Goal: Use online tool/utility: Utilize a website feature to perform a specific function

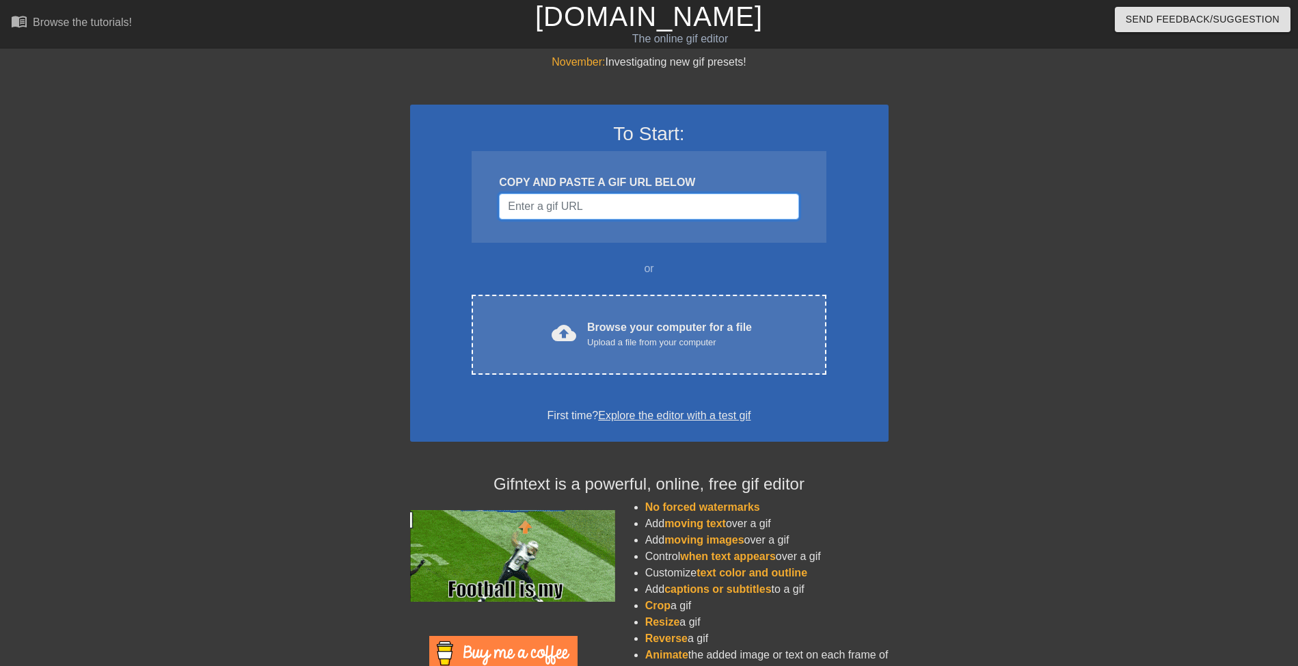
click at [556, 206] on input "Username" at bounding box center [648, 206] width 299 height 26
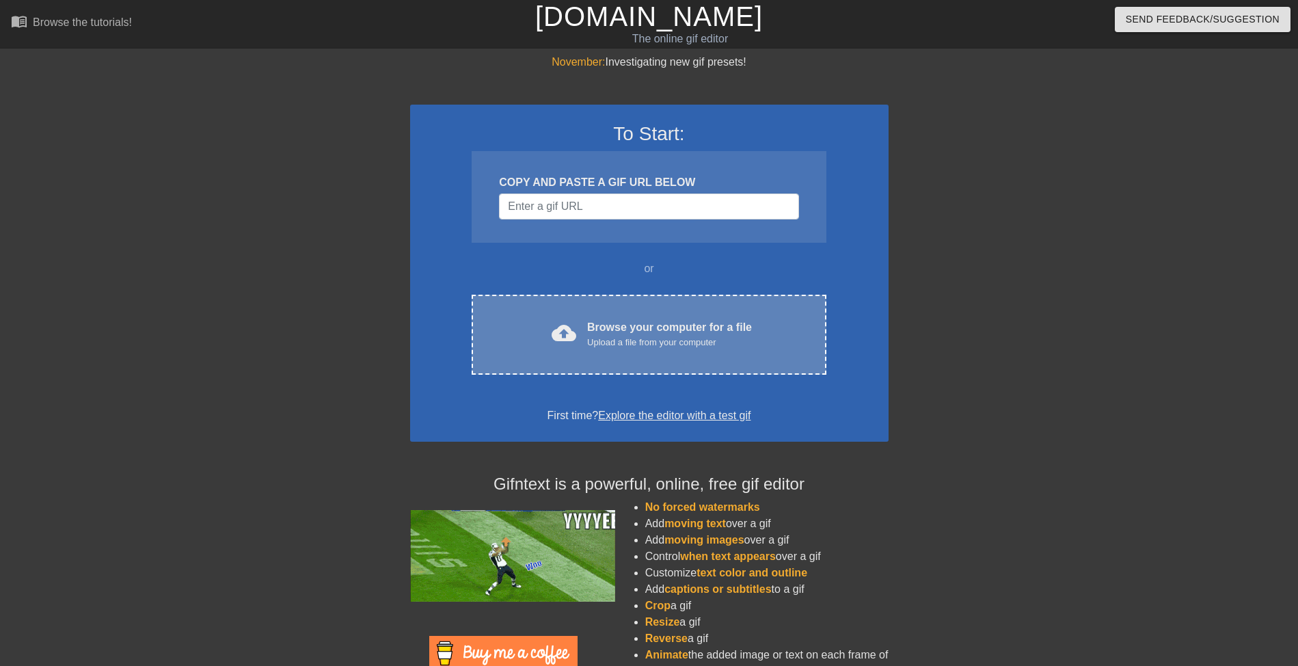
click at [580, 343] on div "cloud_upload Browse your computer for a file Upload a file from your computer" at bounding box center [648, 334] width 297 height 31
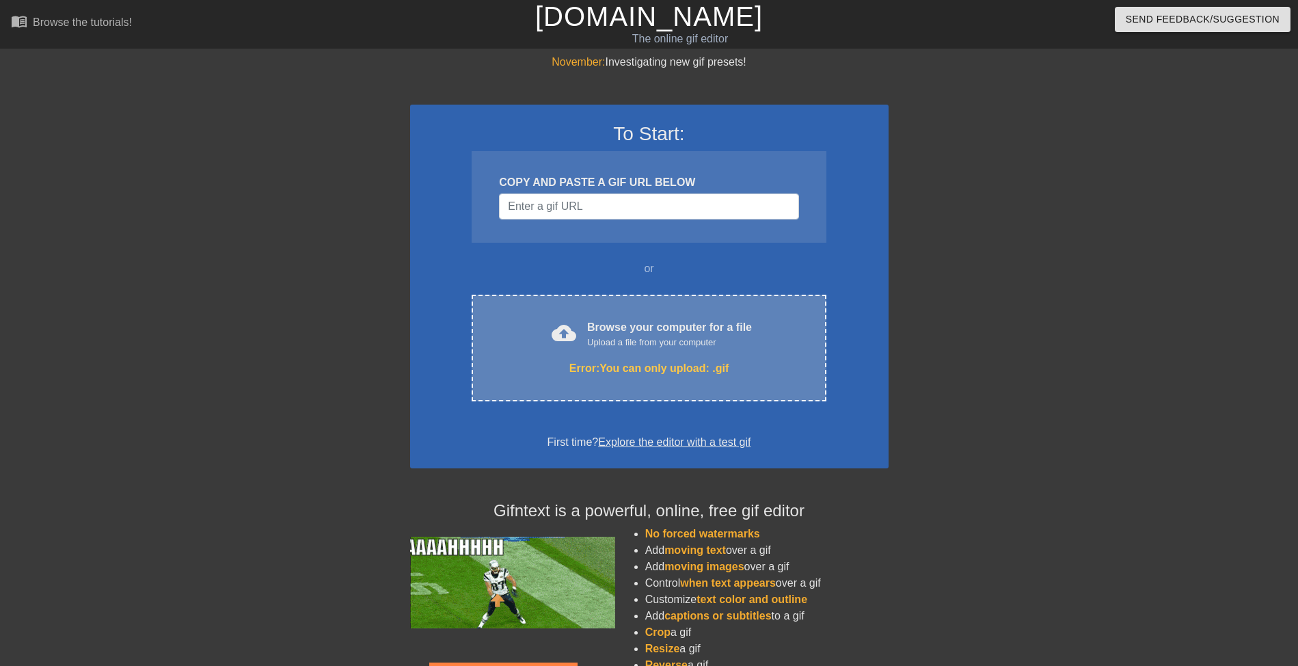
click at [697, 379] on div "cloud_upload Browse your computer for a file Upload a file from your computer E…" at bounding box center [649, 348] width 354 height 107
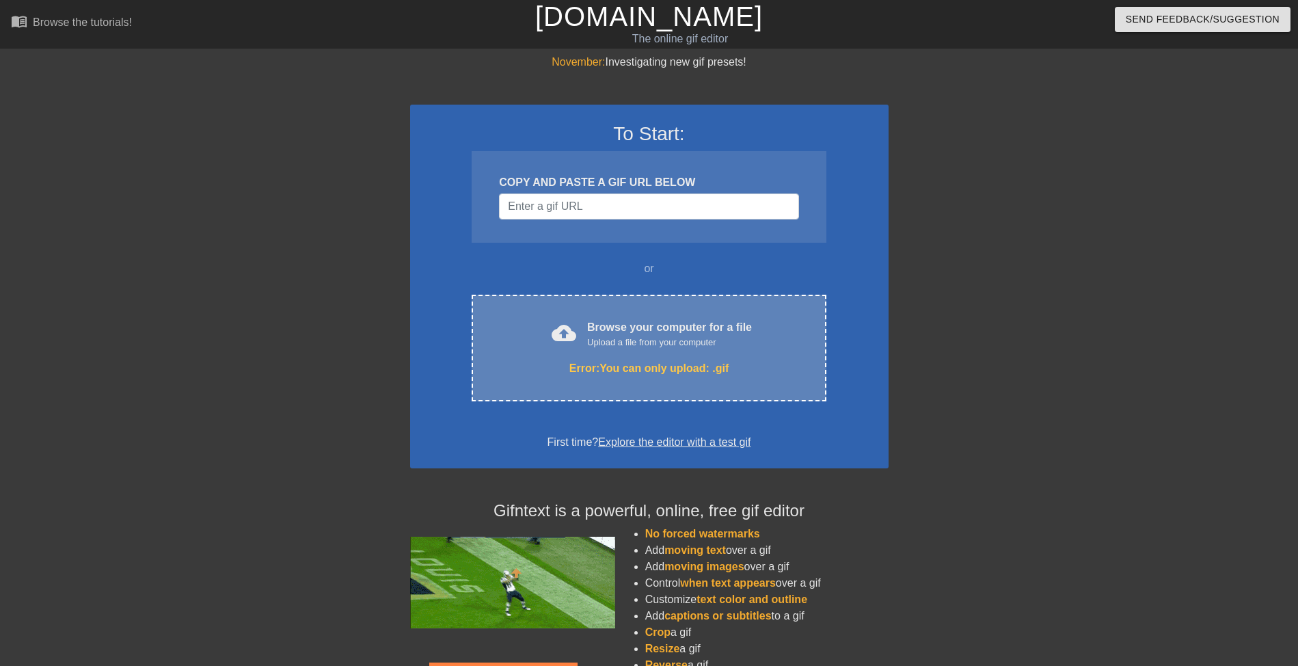
click at [591, 352] on div "cloud_upload Browse your computer for a file Upload a file from your computer E…" at bounding box center [649, 348] width 354 height 107
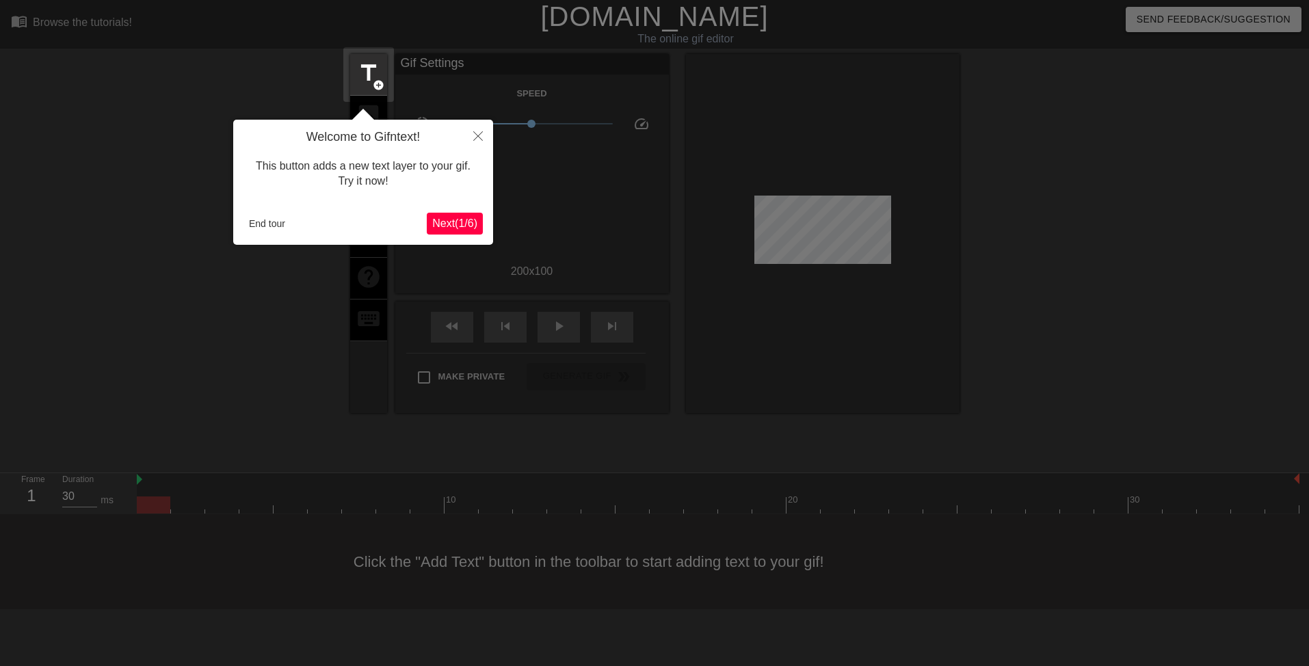
click at [459, 232] on button "Next ( 1 / 6 )" at bounding box center [455, 224] width 56 height 22
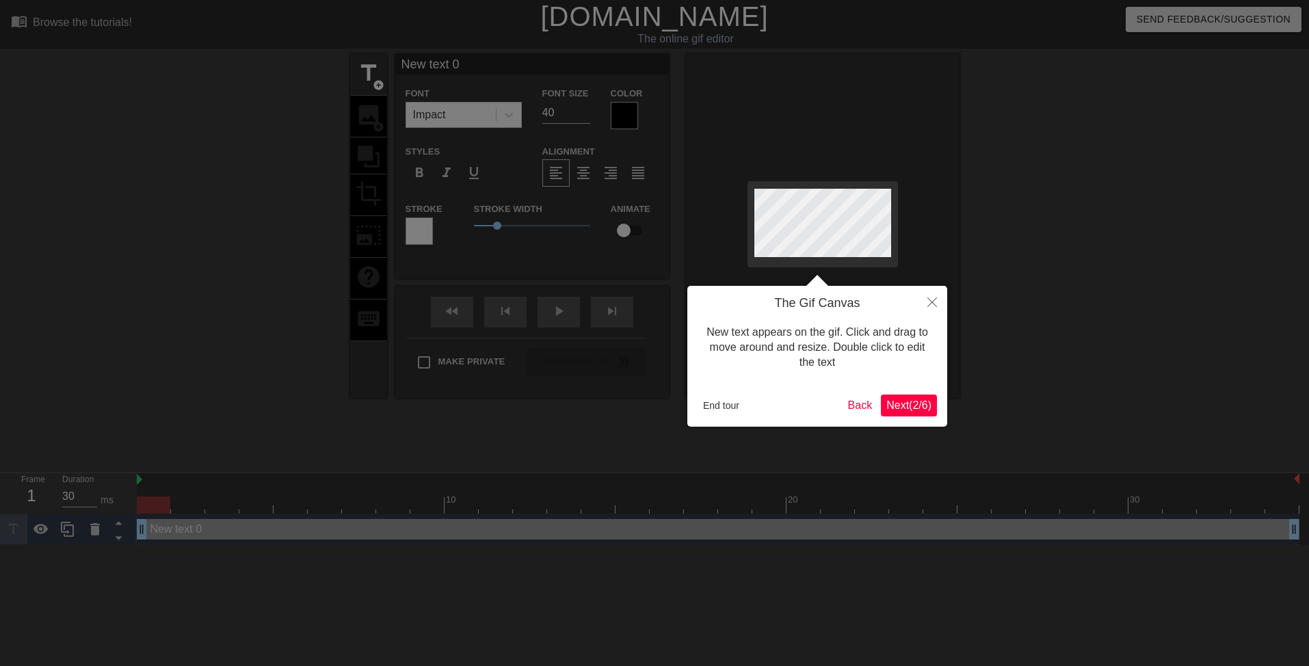
click at [915, 409] on span "Next ( 2 / 6 )" at bounding box center [908, 405] width 45 height 12
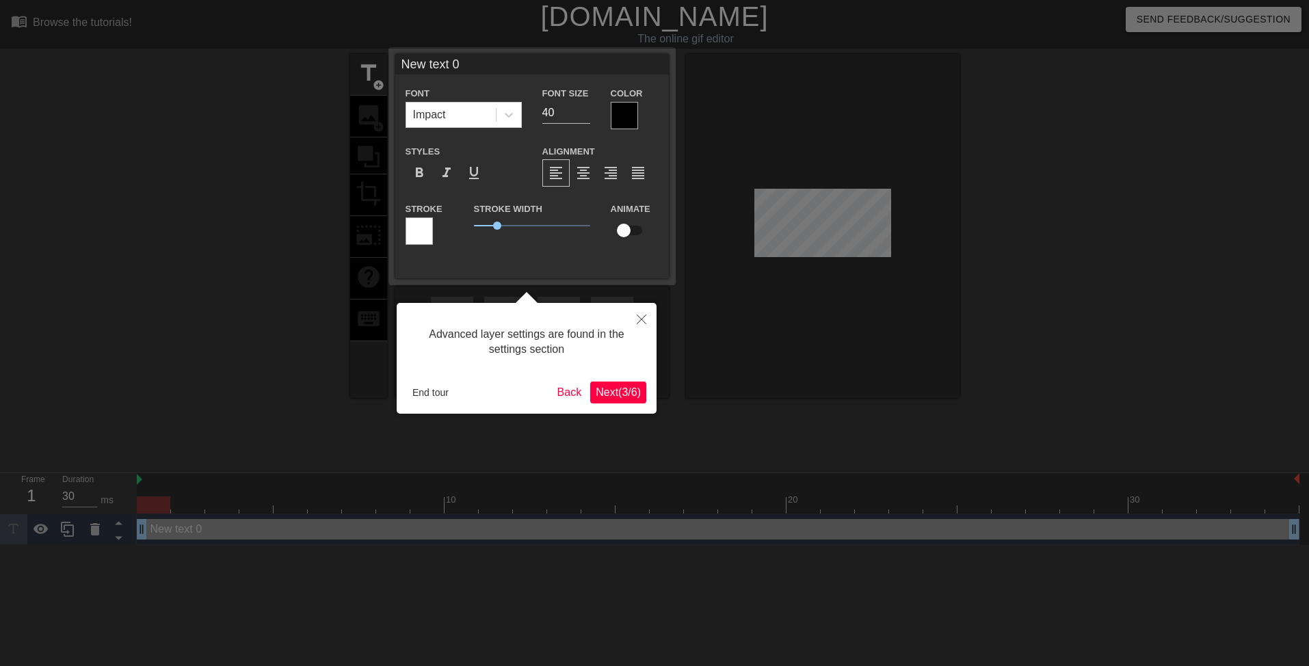
click at [625, 392] on span "Next ( 3 / 6 )" at bounding box center [617, 392] width 45 height 12
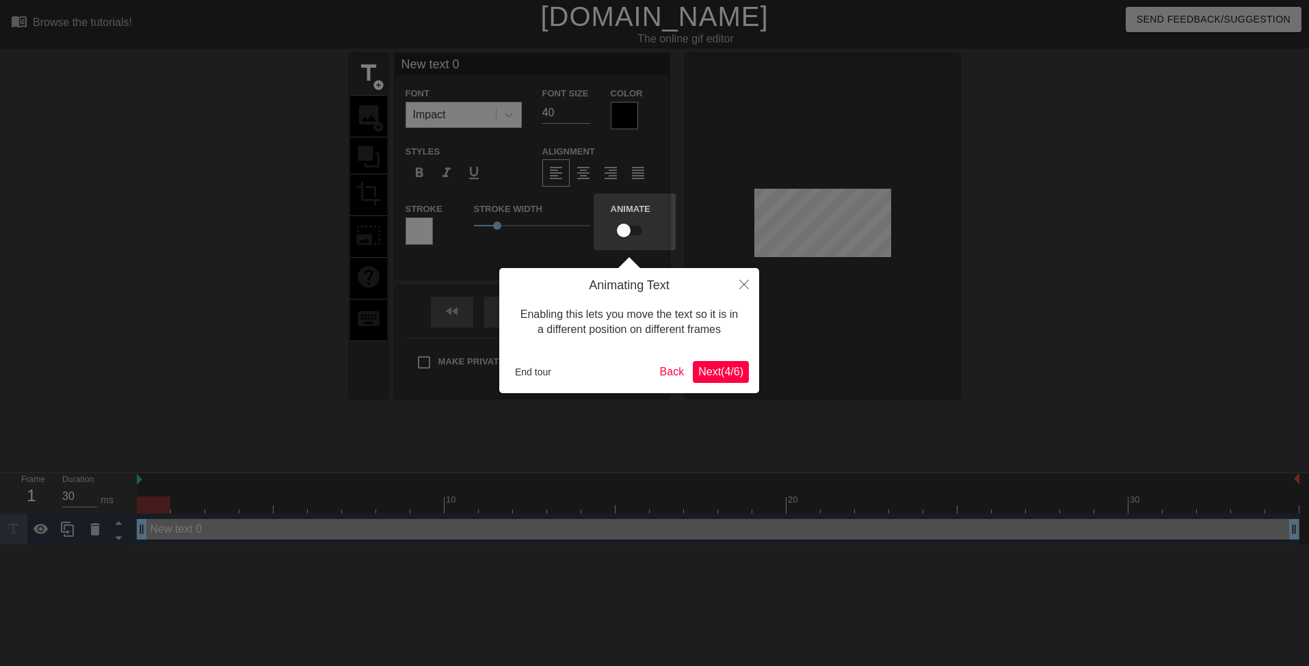
click at [713, 372] on span "Next ( 4 / 6 )" at bounding box center [720, 372] width 45 height 12
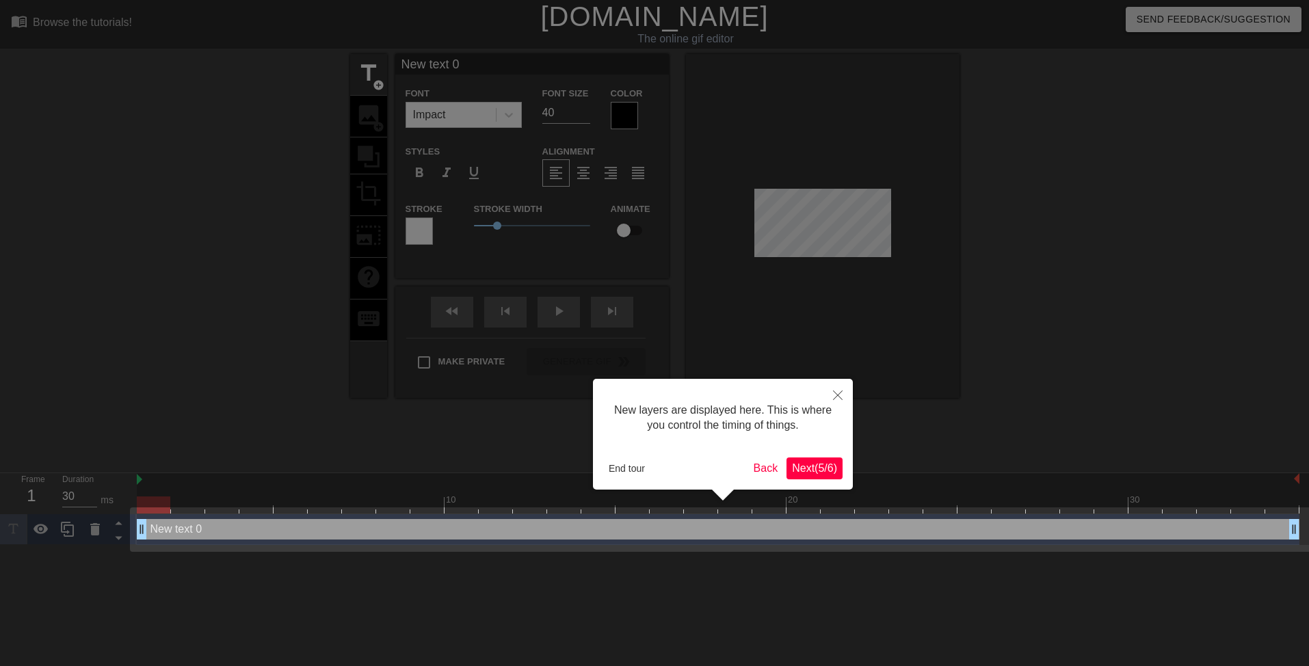
click at [801, 463] on span "Next ( 5 / 6 )" at bounding box center [814, 468] width 45 height 12
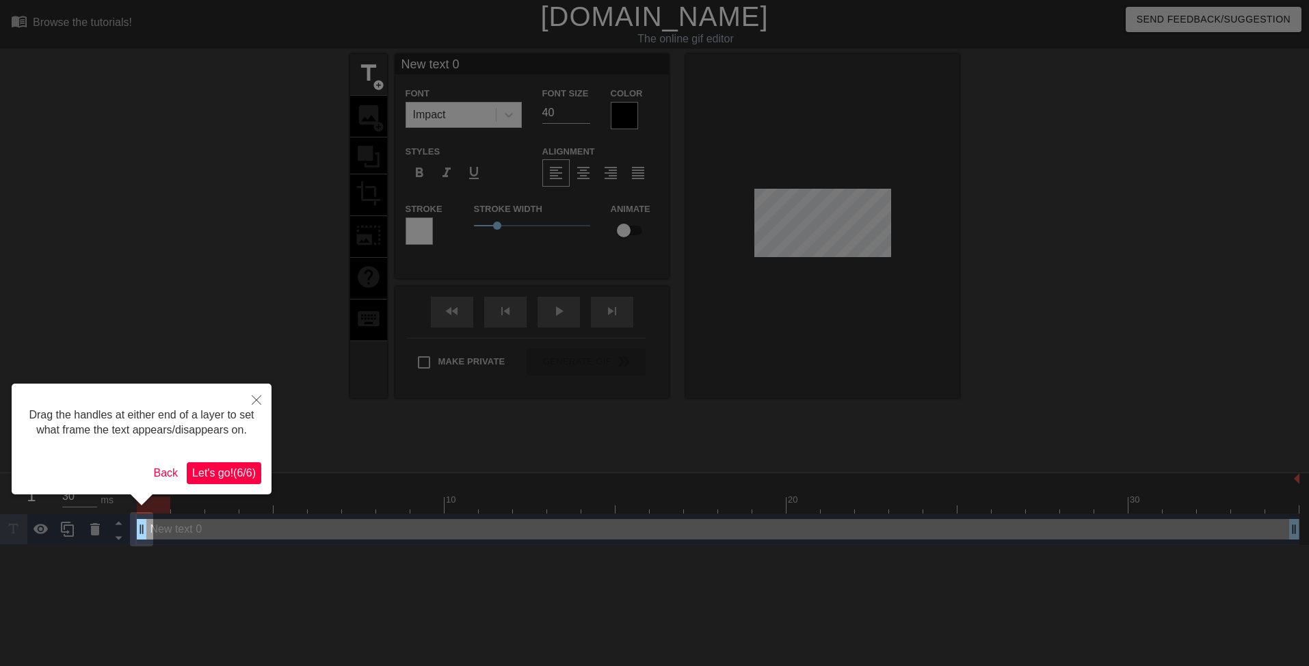
click at [225, 474] on span "Let's go! ( 6 / 6 )" at bounding box center [224, 473] width 64 height 12
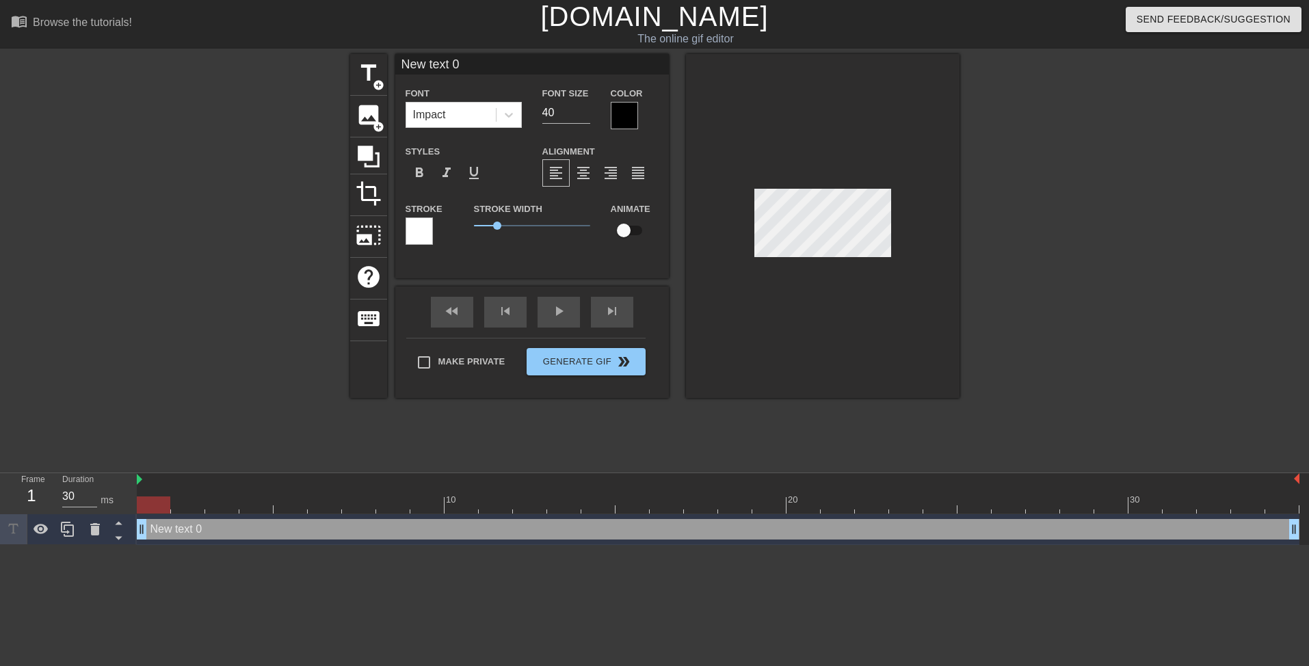
drag, startPoint x: 168, startPoint y: 502, endPoint x: 150, endPoint y: 541, distance: 42.8
click at [150, 541] on div "10 20 30 New text 0 drag_handle drag_handle" at bounding box center [723, 509] width 1172 height 72
click at [370, 74] on span "title" at bounding box center [369, 73] width 26 height 26
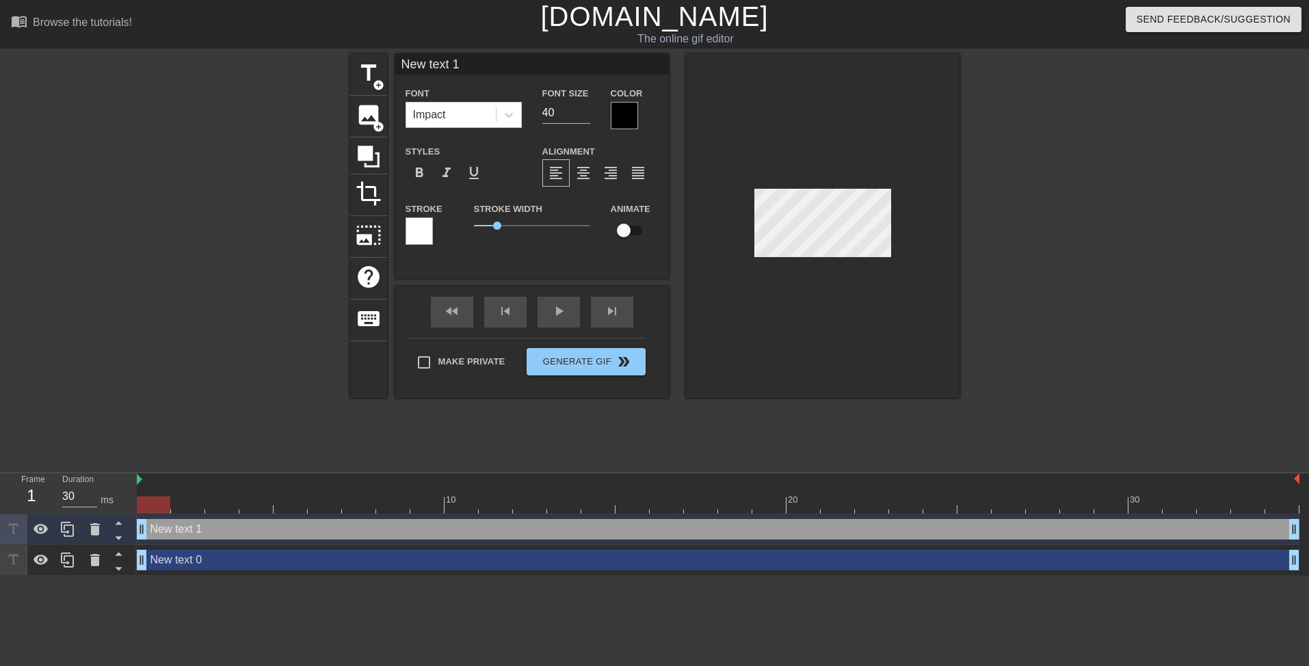
click at [469, 561] on div "New text 0 drag_handle drag_handle" at bounding box center [718, 560] width 1162 height 21
type input "New text 0"
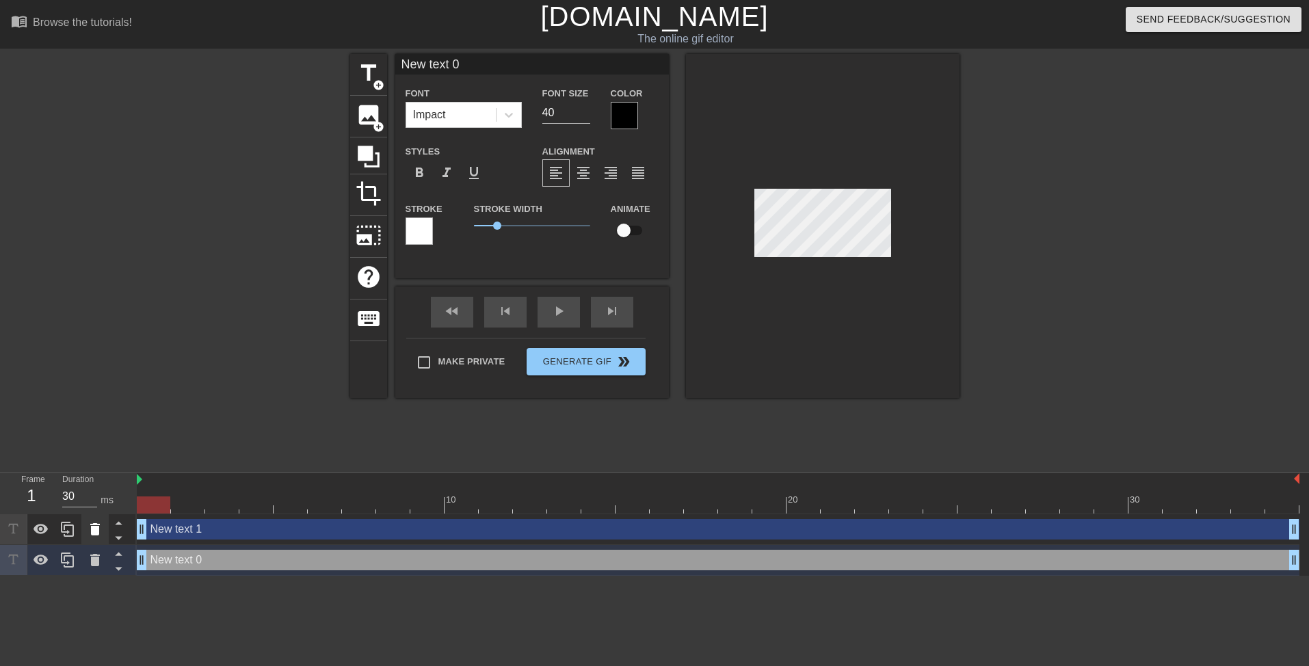
drag, startPoint x: 144, startPoint y: 590, endPoint x: 88, endPoint y: 543, distance: 73.8
click at [145, 576] on html "menu_book Browse the tutorials! [DOMAIN_NAME] The online gif editor Send Feedba…" at bounding box center [654, 288] width 1309 height 576
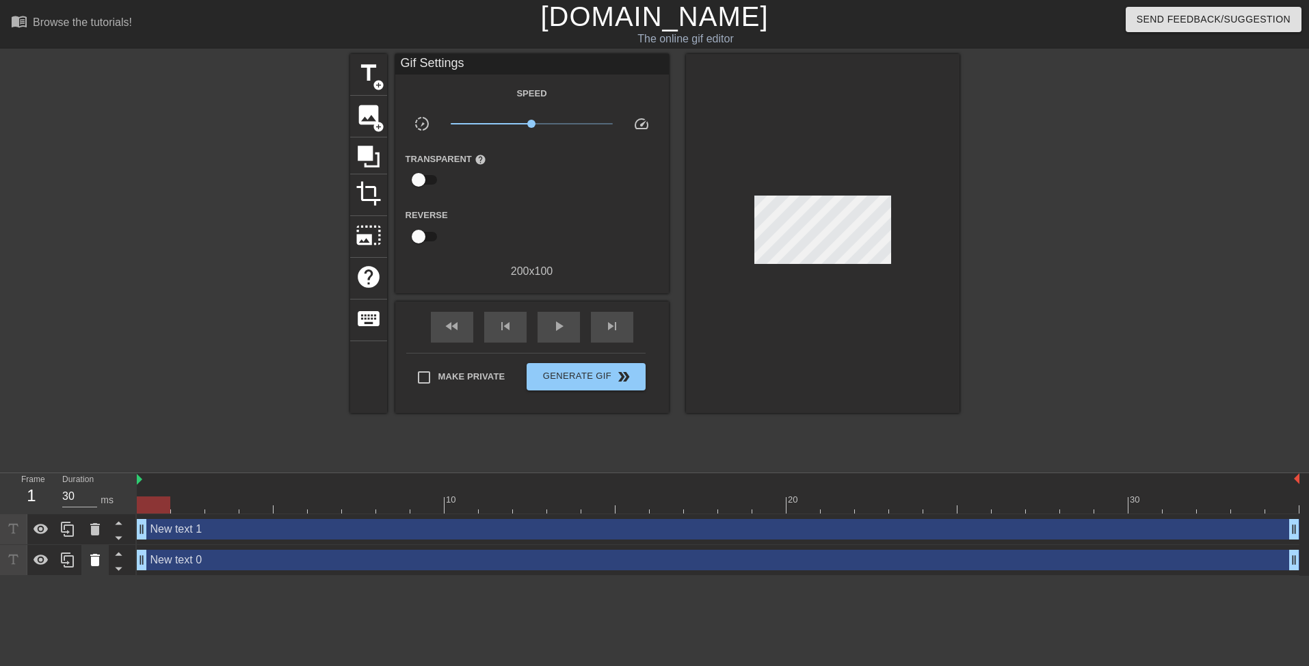
click at [90, 557] on icon at bounding box center [95, 560] width 10 height 12
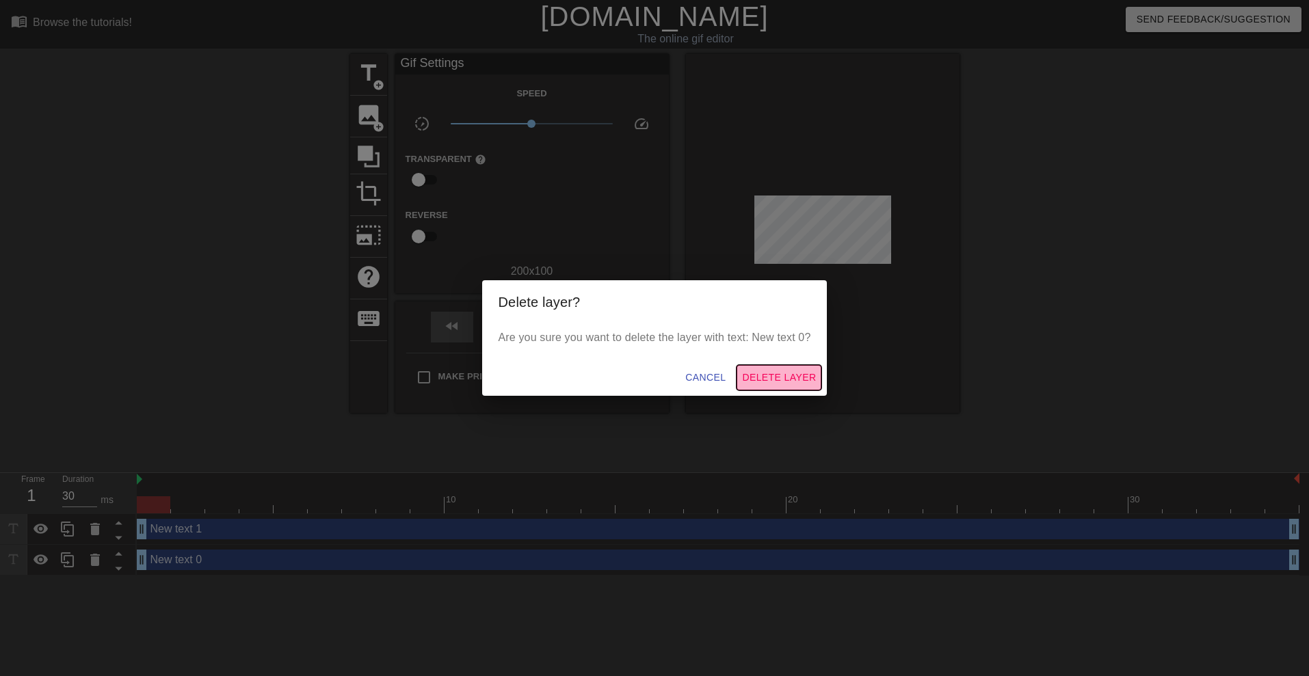
click at [792, 371] on span "Delete Layer" at bounding box center [779, 377] width 74 height 17
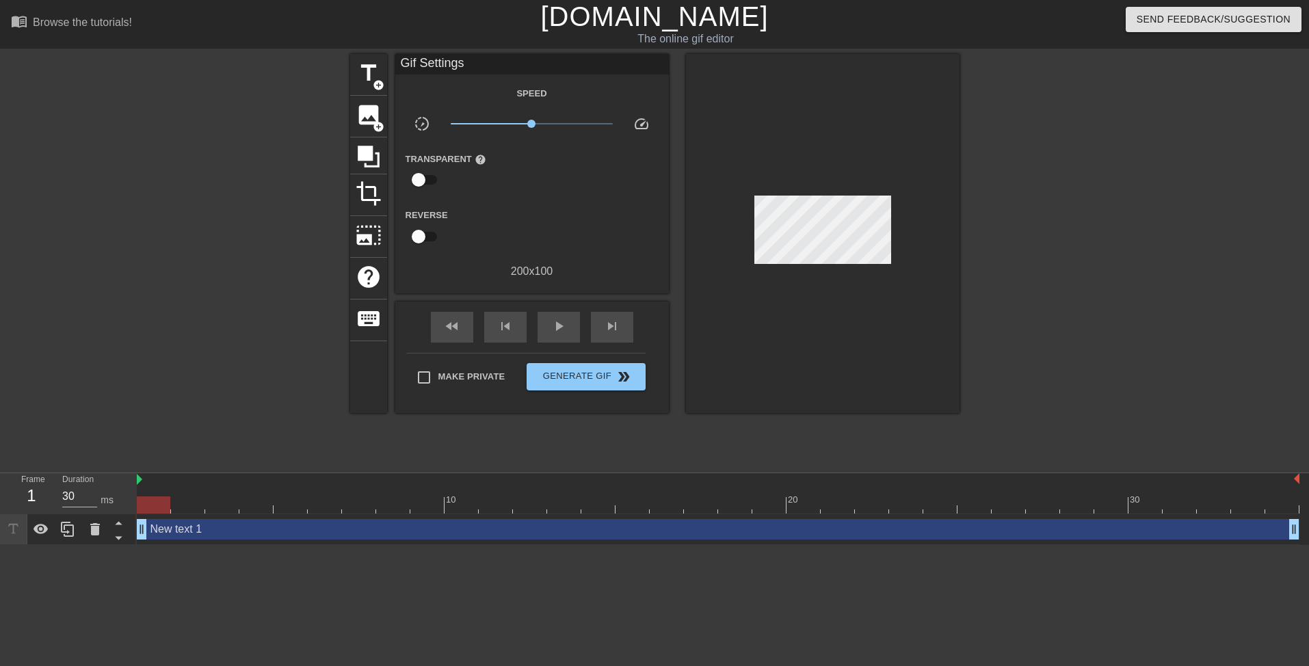
click at [192, 530] on div "New text 1 drag_handle drag_handle" at bounding box center [718, 529] width 1162 height 21
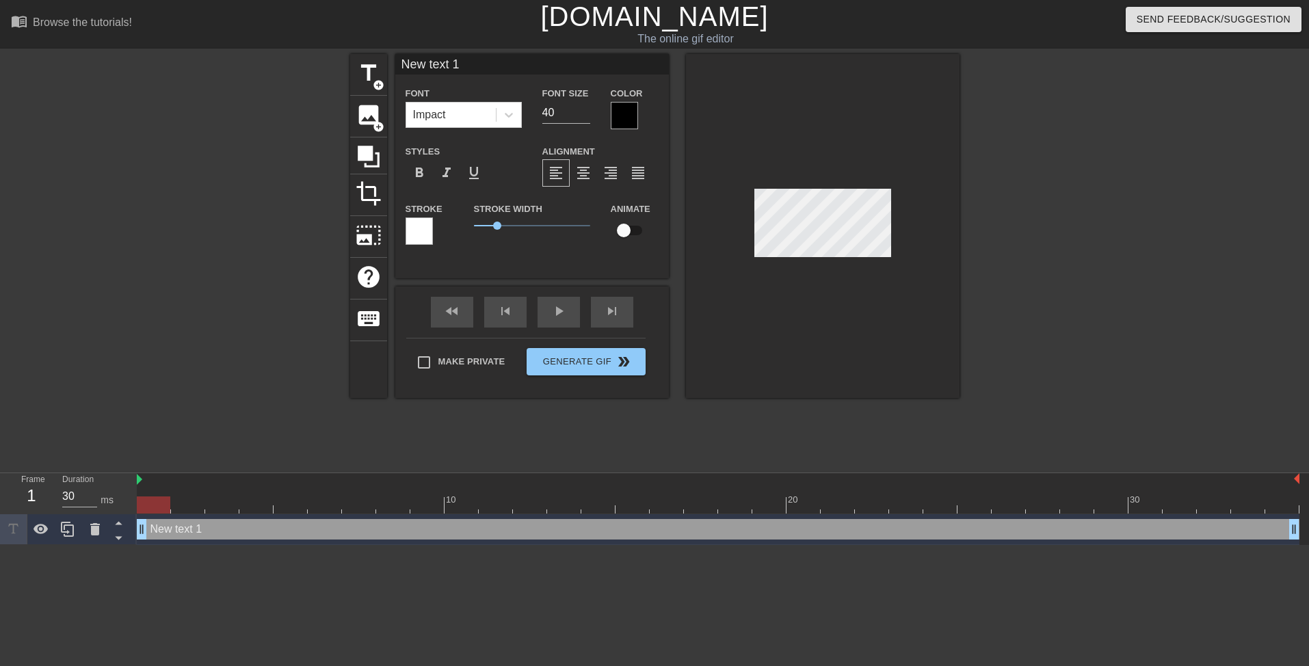
click at [214, 531] on div "New text 1 drag_handle drag_handle" at bounding box center [718, 529] width 1162 height 21
click at [192, 531] on div "New text 1 drag_handle drag_handle" at bounding box center [718, 529] width 1162 height 21
drag, startPoint x: 192, startPoint y: 531, endPoint x: 159, endPoint y: 563, distance: 46.9
click at [161, 545] on html "menu_book Browse the tutorials! [DOMAIN_NAME] The online gif editor Send Feedba…" at bounding box center [654, 272] width 1309 height 545
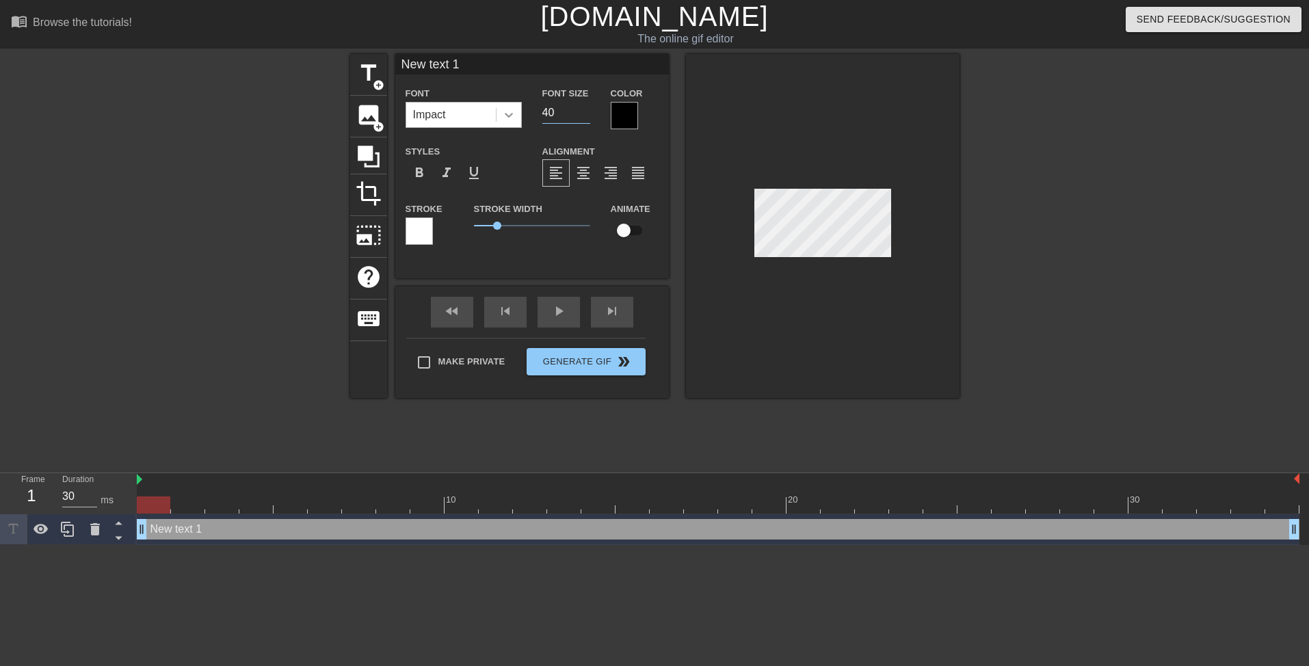
drag, startPoint x: 552, startPoint y: 113, endPoint x: 518, endPoint y: 116, distance: 34.9
click at [518, 116] on div "Font Impact Font Size 40 Color" at bounding box center [531, 107] width 273 height 44
drag, startPoint x: 560, startPoint y: 115, endPoint x: 515, endPoint y: 116, distance: 44.4
click at [528, 114] on div "Font Impact Font Size 12 Color" at bounding box center [531, 107] width 273 height 44
drag, startPoint x: 561, startPoint y: 110, endPoint x: 486, endPoint y: 110, distance: 74.5
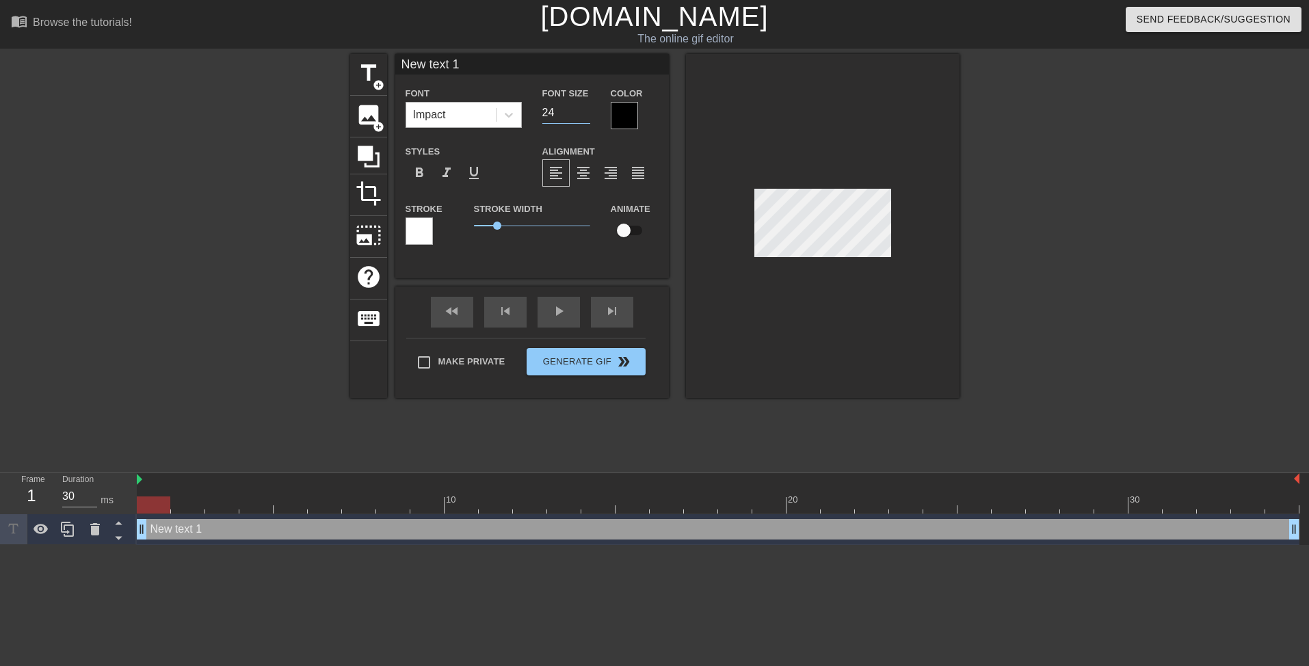
click at [486, 110] on div "Font Impact Font Size 24 Color" at bounding box center [531, 107] width 273 height 44
type input "12"
drag, startPoint x: 203, startPoint y: 528, endPoint x: 180, endPoint y: 534, distance: 23.2
drag, startPoint x: 180, startPoint y: 534, endPoint x: 172, endPoint y: 531, distance: 8.6
click at [172, 531] on div "New text 1 drag_handle drag_handle" at bounding box center [718, 529] width 1162 height 21
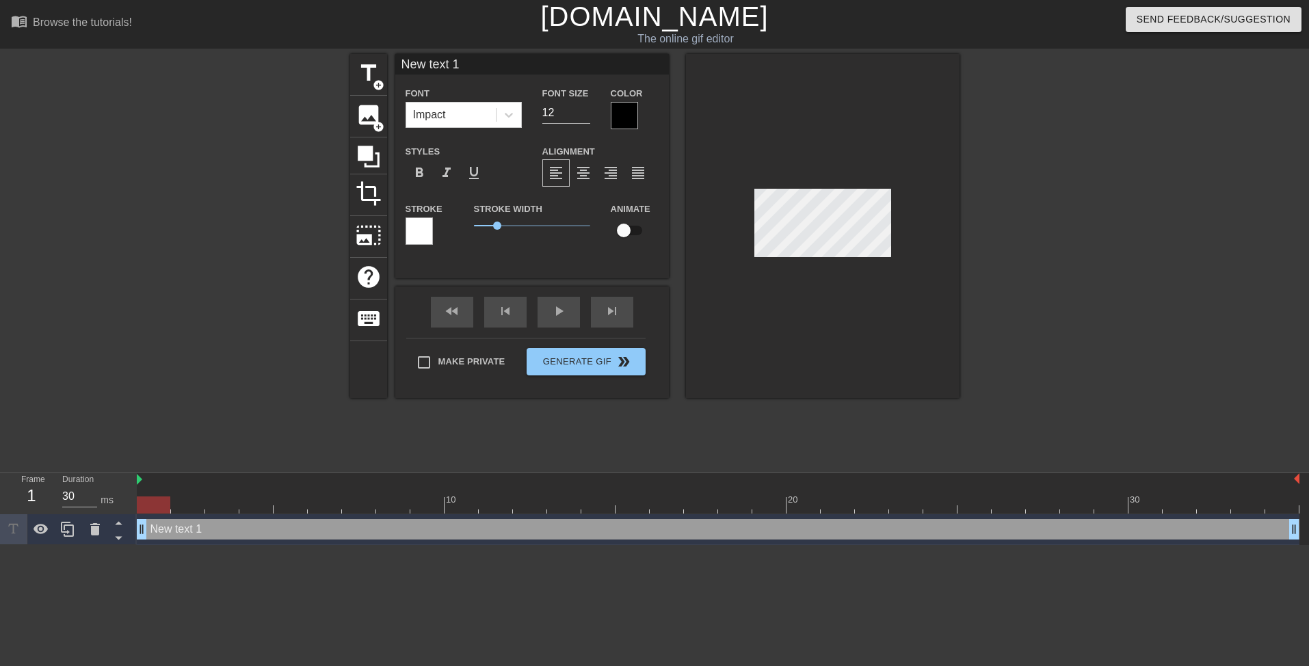
click at [172, 531] on div "New text 1 drag_handle drag_handle" at bounding box center [718, 529] width 1162 height 21
click at [174, 531] on div "New text 1 drag_handle drag_handle" at bounding box center [718, 529] width 1162 height 21
click at [49, 531] on div at bounding box center [40, 529] width 27 height 30
click at [43, 537] on icon at bounding box center [41, 529] width 16 height 16
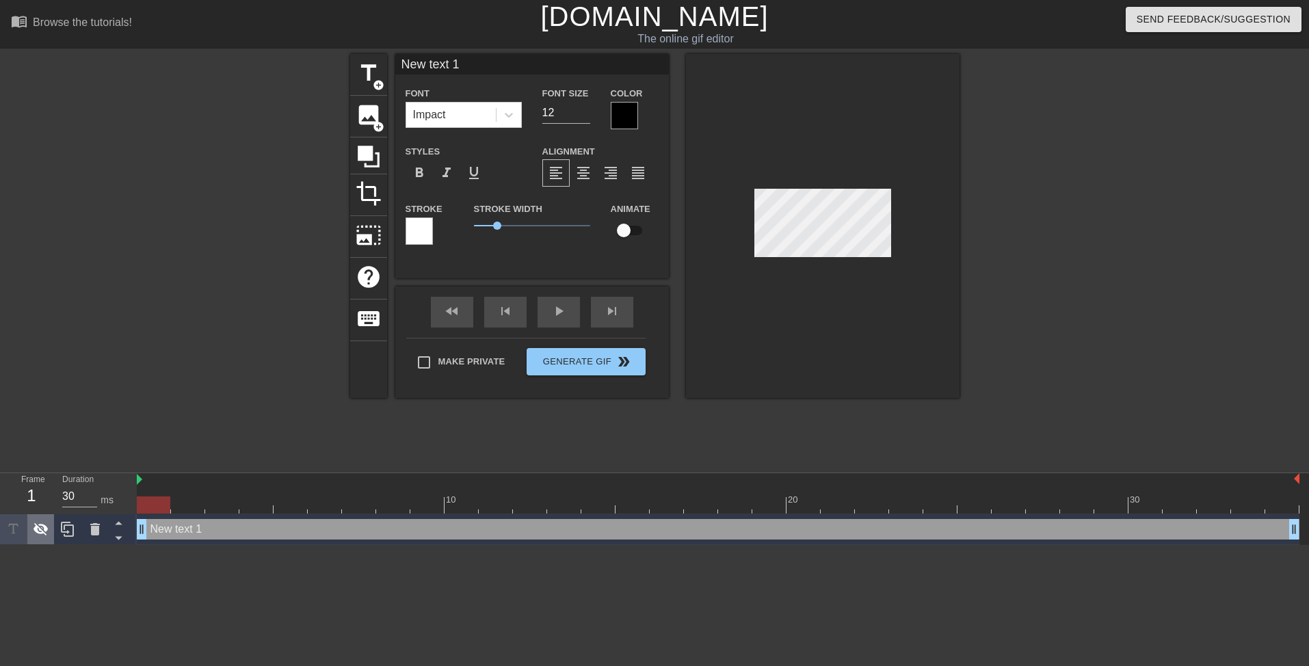
click at [43, 537] on icon at bounding box center [41, 529] width 16 height 16
click at [375, 83] on span "add_circle" at bounding box center [379, 85] width 12 height 12
type input "New text 2"
type input "40"
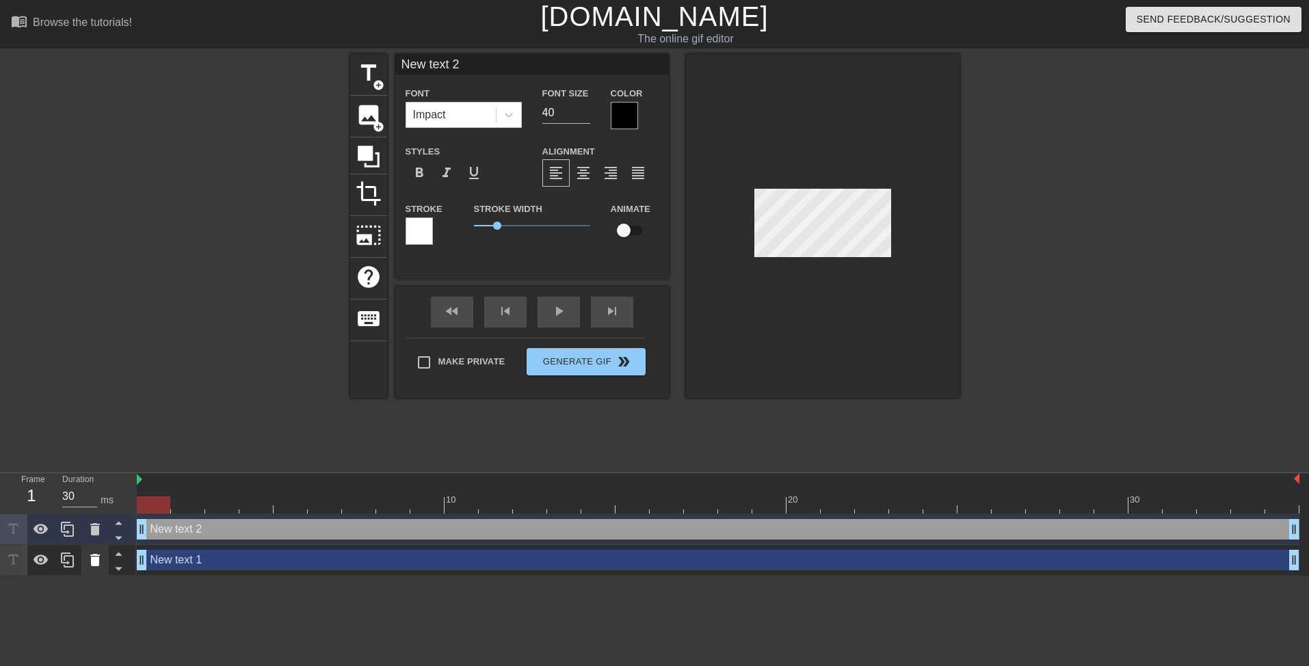
click at [90, 559] on icon at bounding box center [95, 560] width 16 height 16
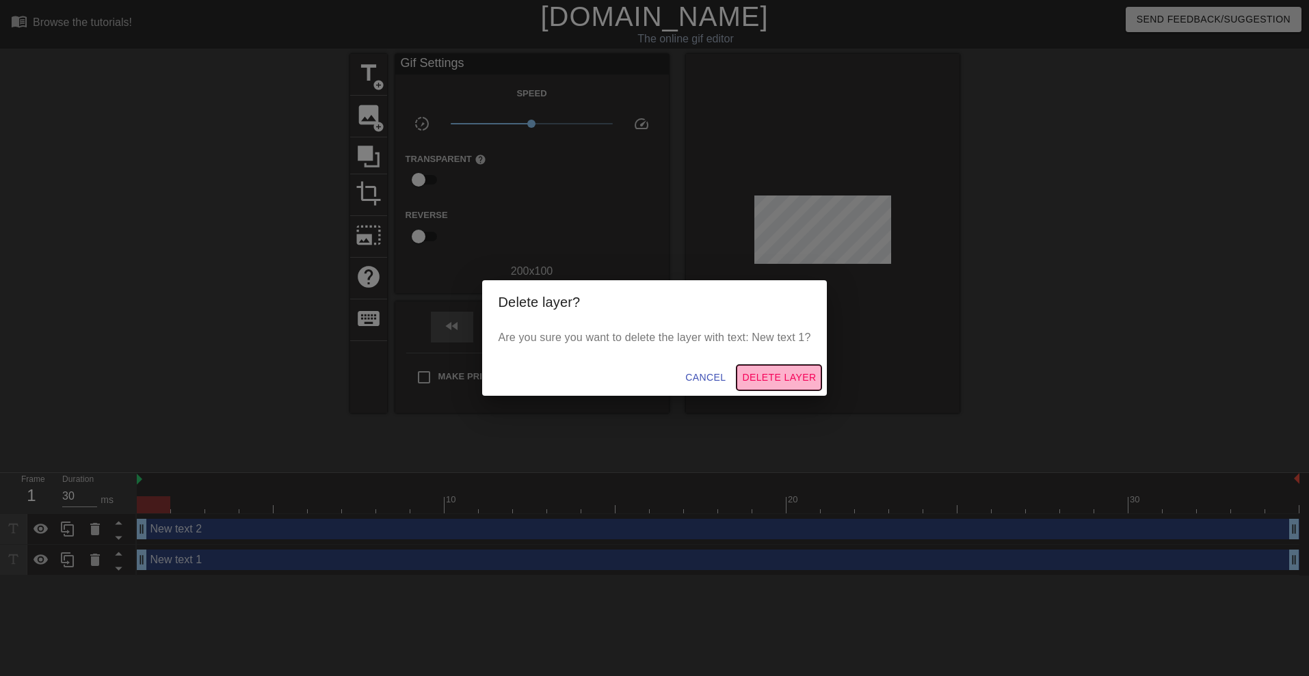
click at [790, 380] on span "Delete Layer" at bounding box center [779, 377] width 74 height 17
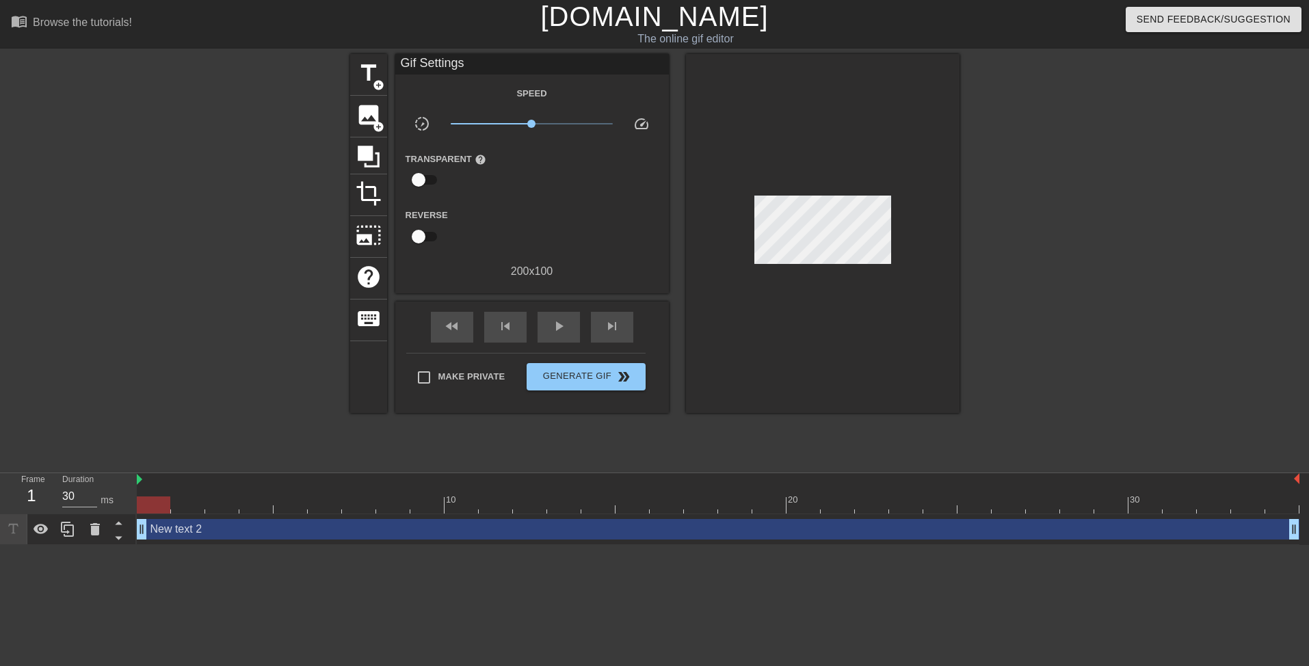
click at [16, 529] on icon at bounding box center [13, 529] width 16 height 16
click at [182, 528] on div "New text 2 drag_handle drag_handle" at bounding box center [718, 529] width 1162 height 21
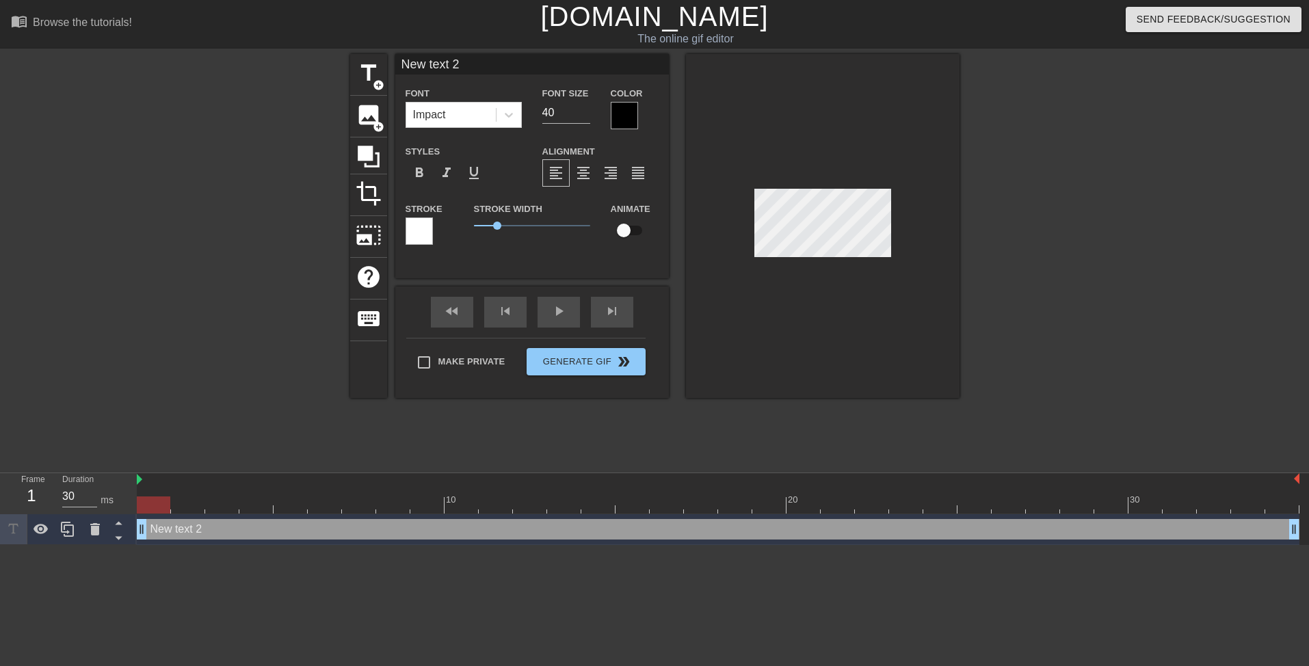
click at [166, 528] on div "New text 2 drag_handle drag_handle" at bounding box center [718, 529] width 1162 height 21
drag, startPoint x: 166, startPoint y: 528, endPoint x: 159, endPoint y: 529, distance: 7.6
click at [159, 529] on div "New text 2 drag_handle drag_handle" at bounding box center [718, 529] width 1162 height 21
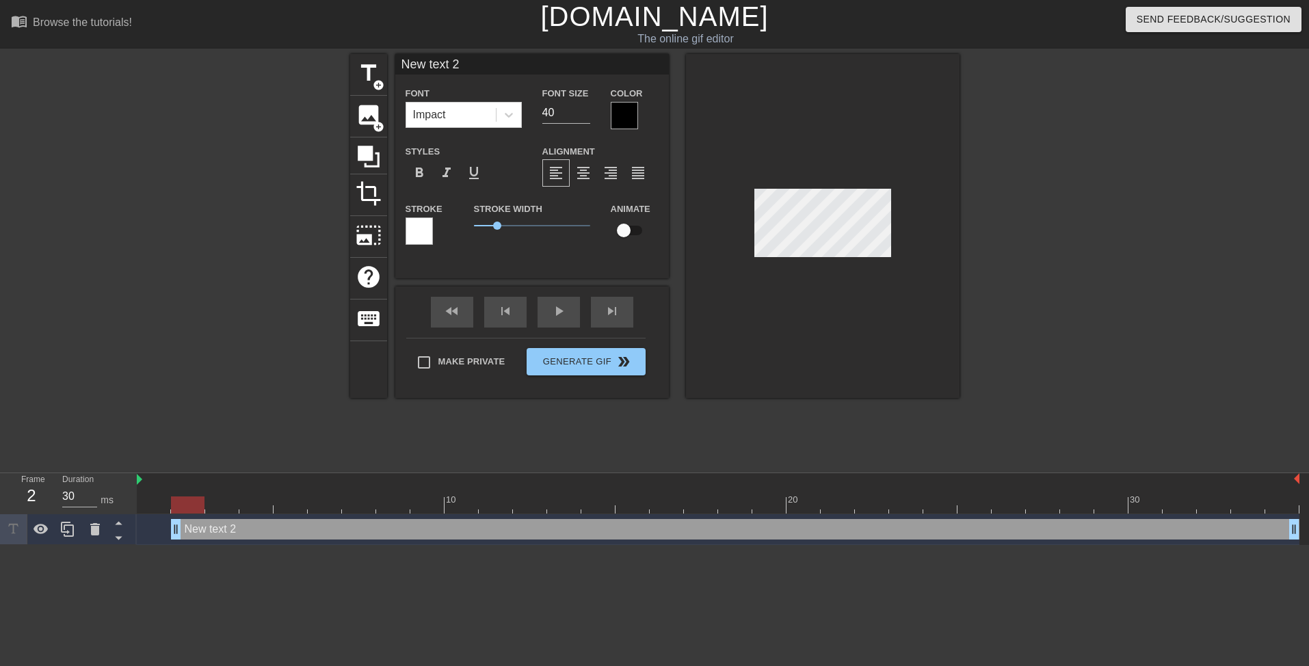
drag, startPoint x: 146, startPoint y: 529, endPoint x: 169, endPoint y: 529, distance: 23.2
click at [169, 529] on div "New text 2 drag_handle drag_handle" at bounding box center [718, 529] width 1162 height 21
drag, startPoint x: 176, startPoint y: 525, endPoint x: 88, endPoint y: 526, distance: 88.2
click at [88, 526] on div "Frame 2 Duration 30 ms 10 20 30 New text 2 drag_handle drag_handle" at bounding box center [654, 509] width 1309 height 72
drag, startPoint x: 468, startPoint y: 66, endPoint x: 375, endPoint y: 68, distance: 93.0
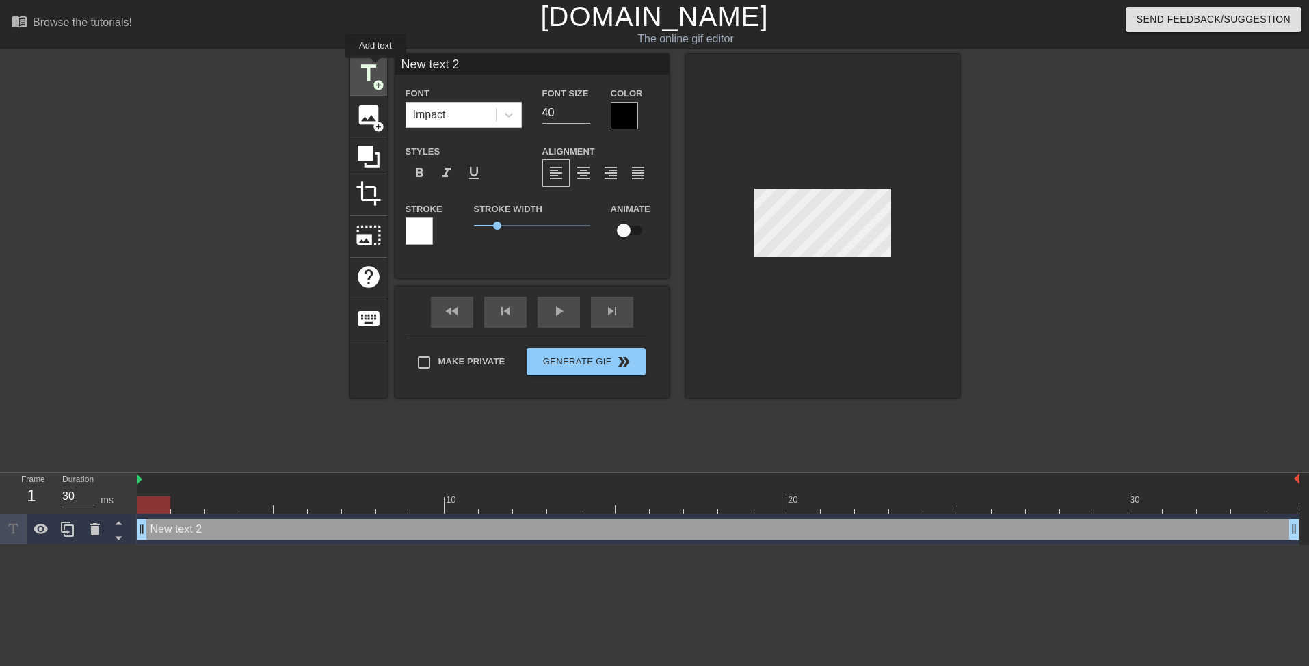
click at [375, 68] on div "title add_circle image add_circle crop photo_size_select_large help keyboard Ne…" at bounding box center [654, 226] width 609 height 344
click at [371, 68] on span "title" at bounding box center [369, 73] width 26 height 26
type input "New text 3"
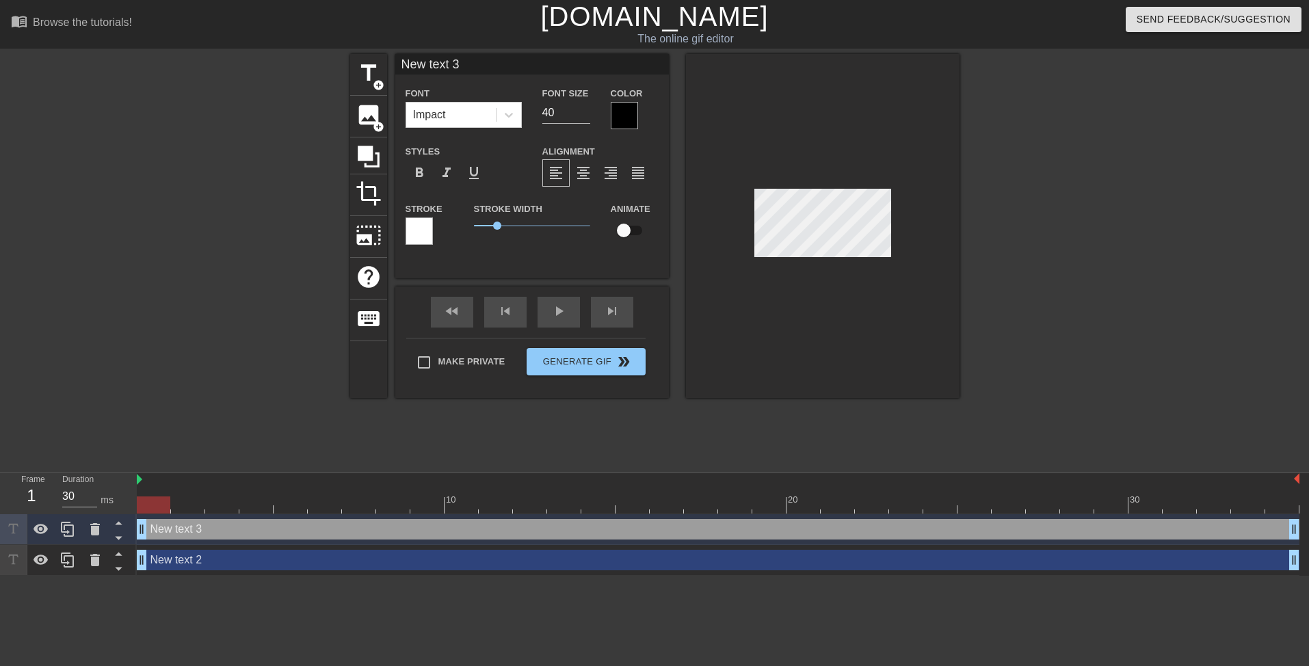
click at [468, 66] on input "New text 3" at bounding box center [531, 64] width 273 height 21
click at [96, 557] on icon at bounding box center [95, 560] width 10 height 12
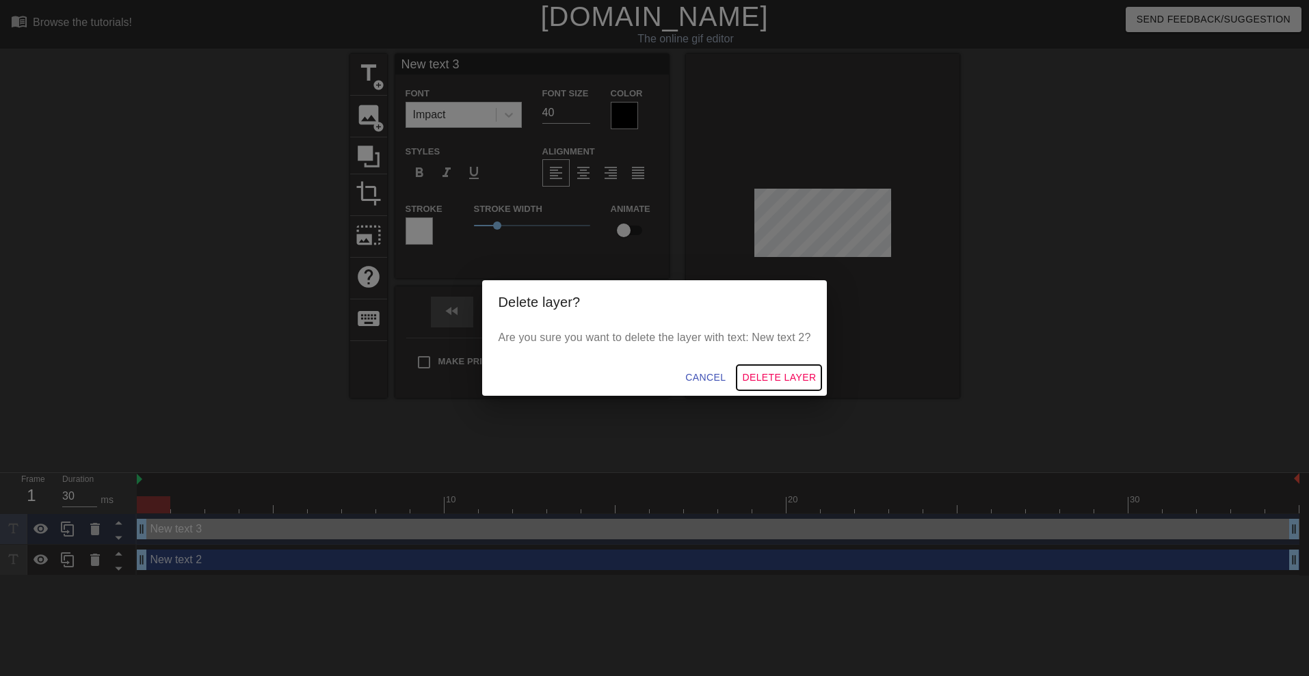
click at [749, 373] on span "Delete Layer" at bounding box center [779, 377] width 74 height 17
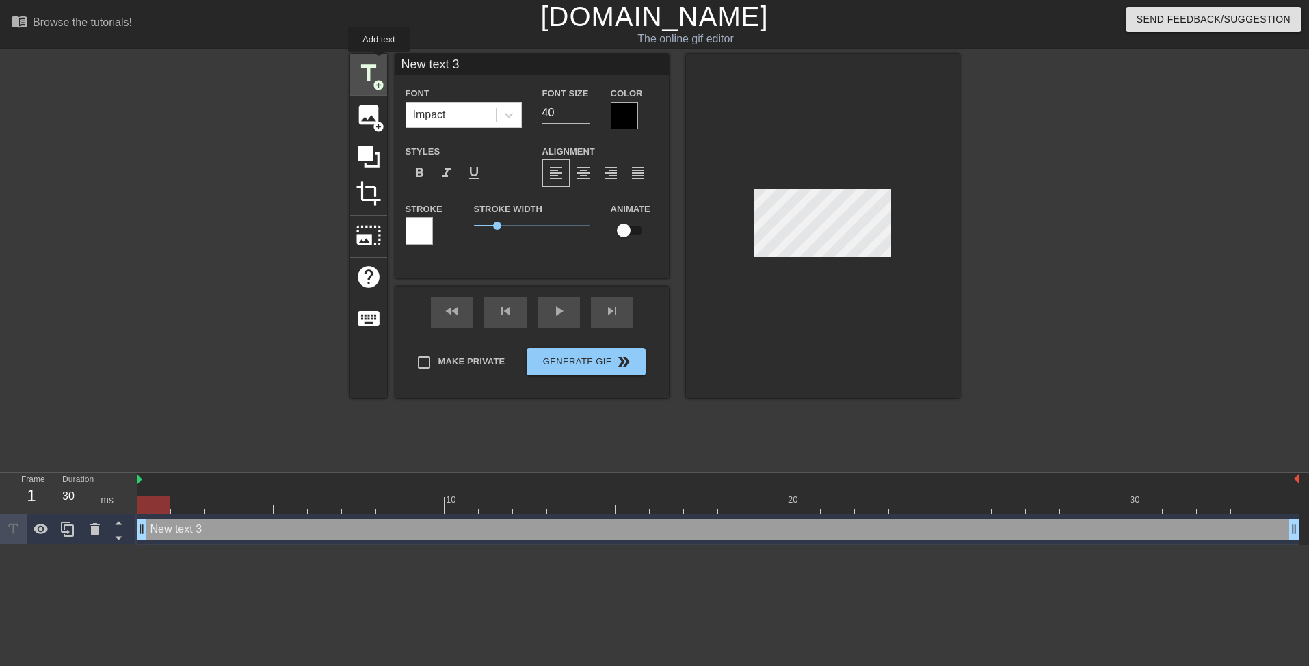
drag, startPoint x: 467, startPoint y: 62, endPoint x: 362, endPoint y: 62, distance: 105.3
click at [362, 62] on div "title add_circle image add_circle crop photo_size_select_large help keyboard Ne…" at bounding box center [654, 226] width 609 height 344
type input "TURN IN THOSE TIMESHEEEEEEETSSS"
drag, startPoint x: 543, startPoint y: 112, endPoint x: 533, endPoint y: 113, distance: 10.3
click at [533, 112] on div "Font Size 40" at bounding box center [566, 107] width 68 height 44
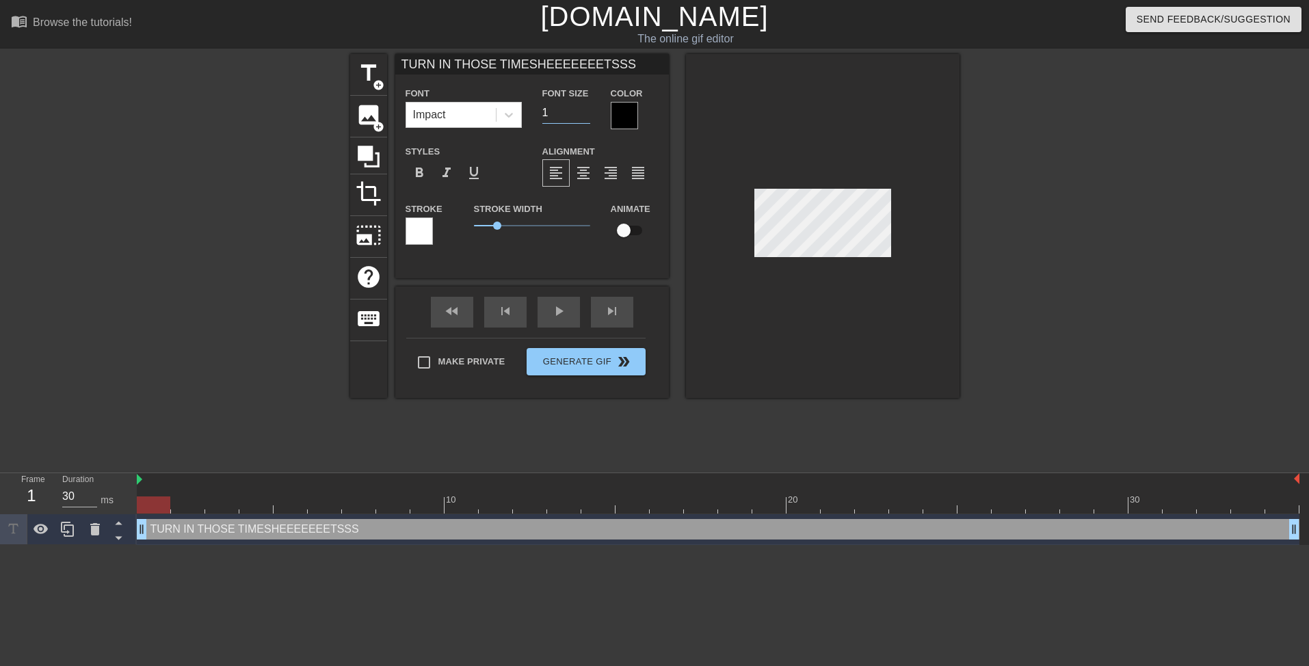
type input "12"
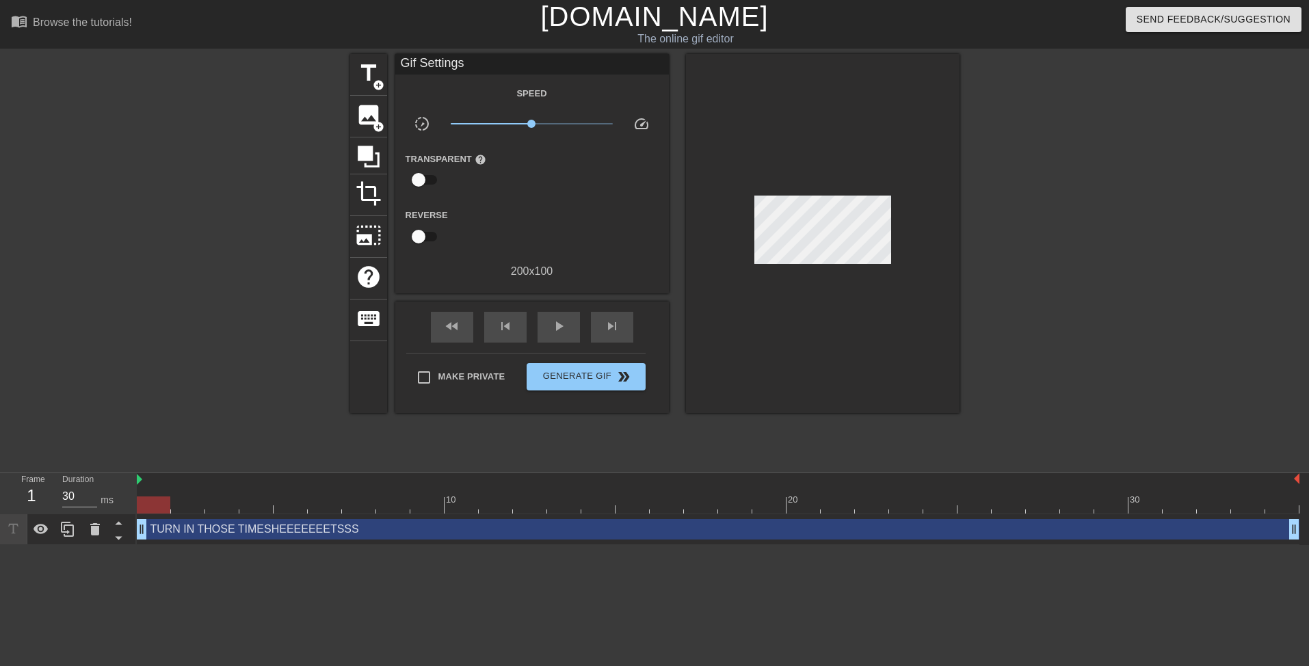
click at [848, 282] on div at bounding box center [822, 233] width 273 height 359
click at [904, 215] on div at bounding box center [822, 233] width 273 height 359
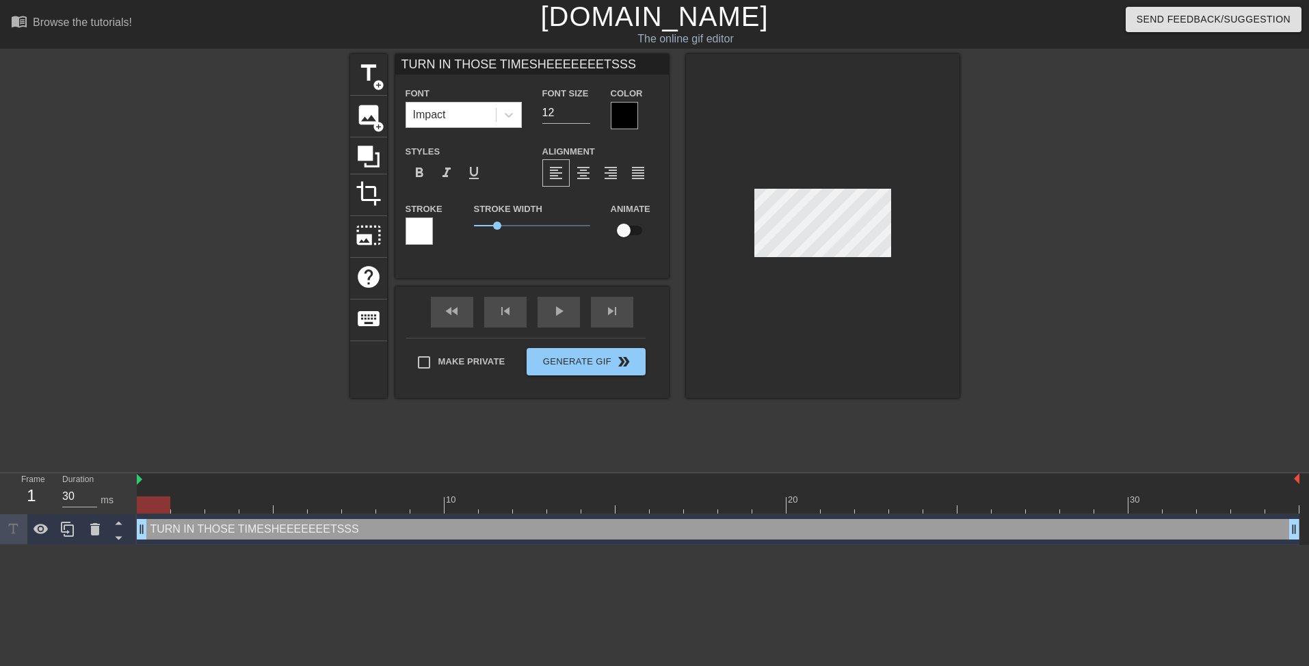
click at [634, 116] on div at bounding box center [624, 115] width 27 height 27
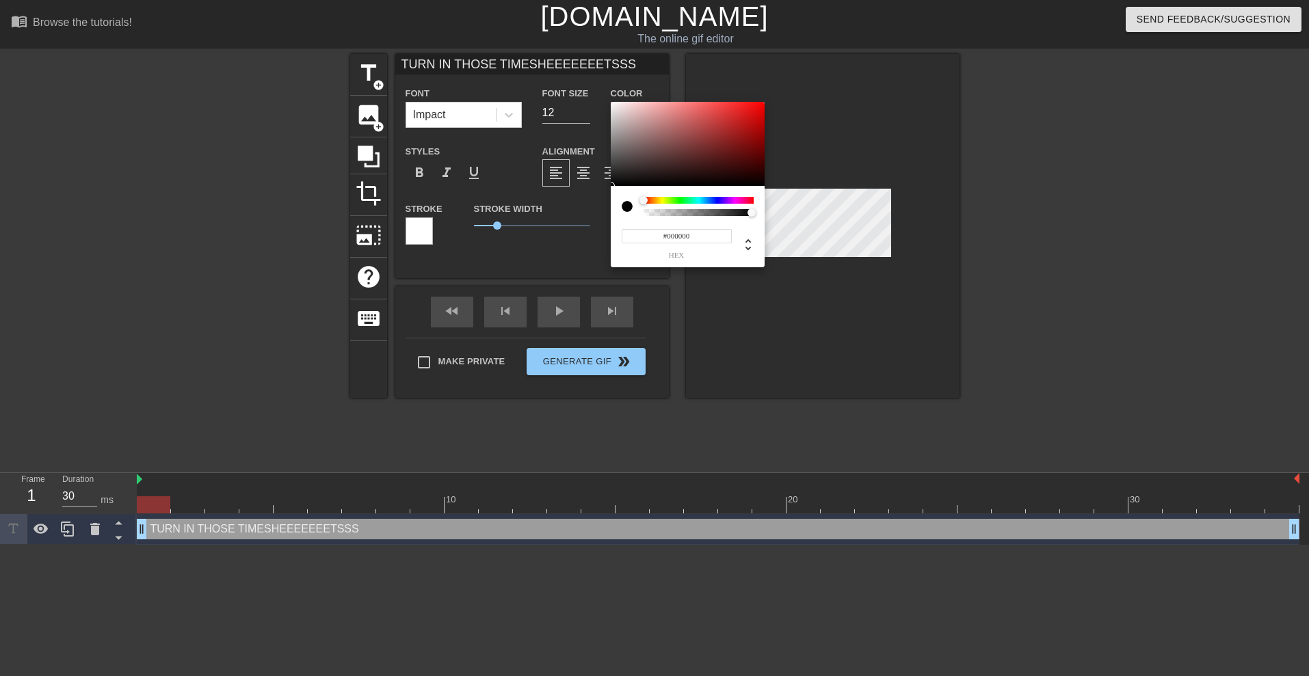
type input "0"
type input "1"
drag, startPoint x: 752, startPoint y: 211, endPoint x: 758, endPoint y: 214, distance: 7.0
click at [758, 214] on div at bounding box center [755, 213] width 8 height 8
type input "242"
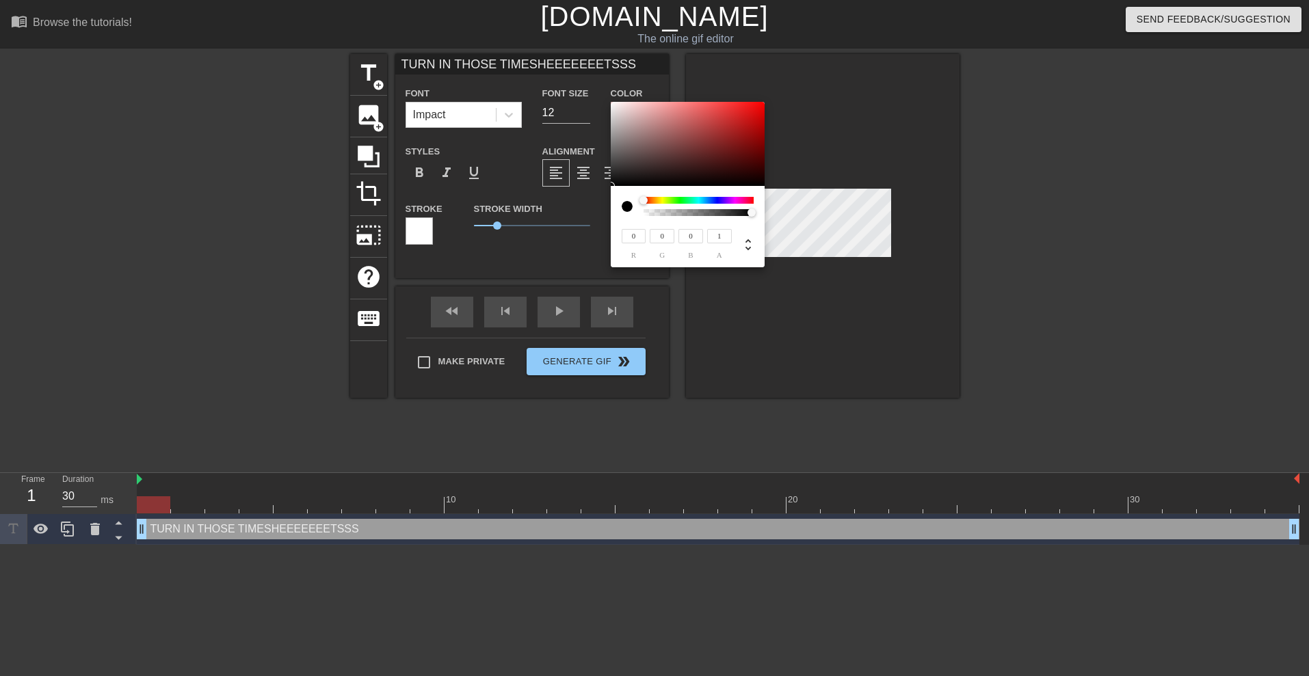
type input "232"
type input "246"
type input "240"
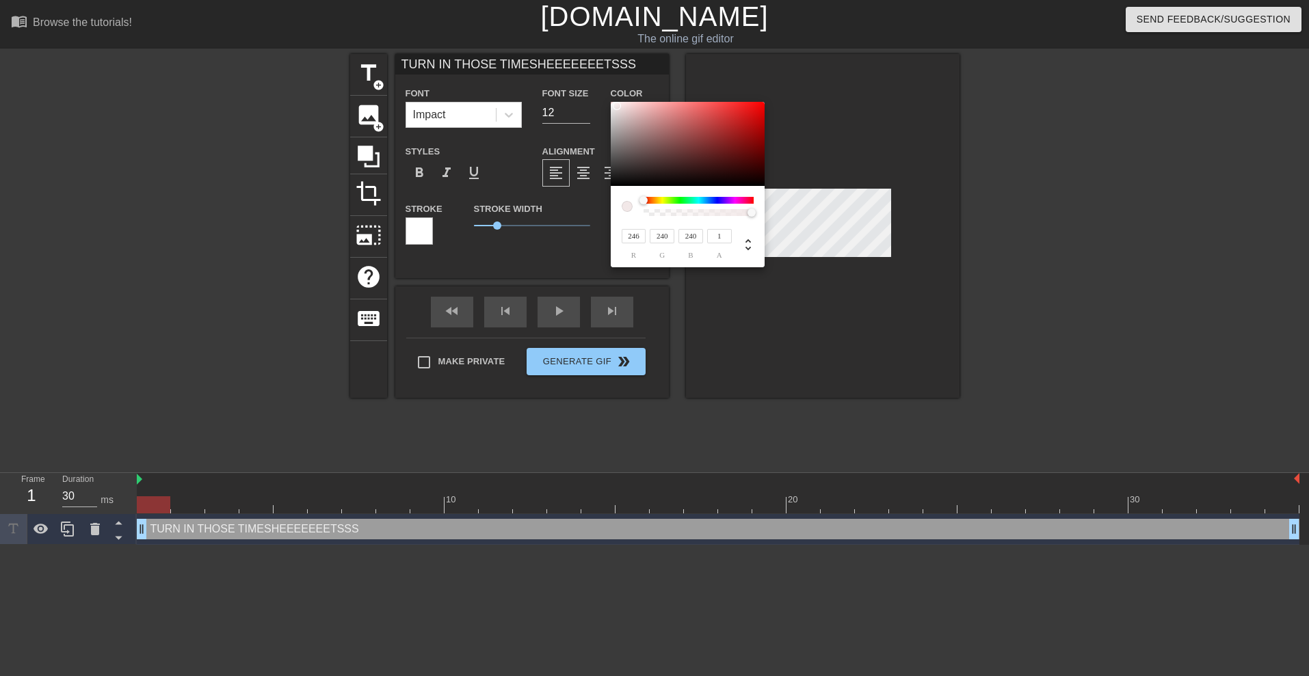
type input "255"
drag, startPoint x: 616, startPoint y: 106, endPoint x: 602, endPoint y: 79, distance: 30.0
click at [602, 79] on div "255 r 255 g 255 b 1 a" at bounding box center [654, 338] width 1309 height 676
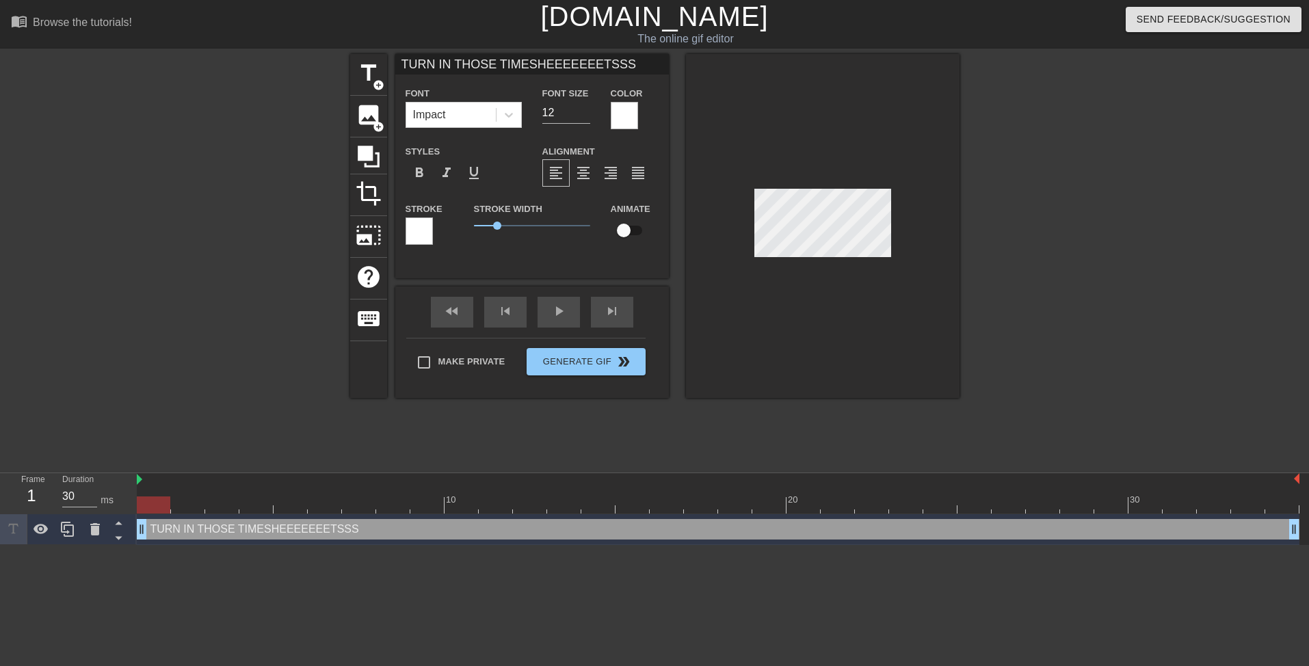
click at [423, 235] on div at bounding box center [418, 230] width 27 height 27
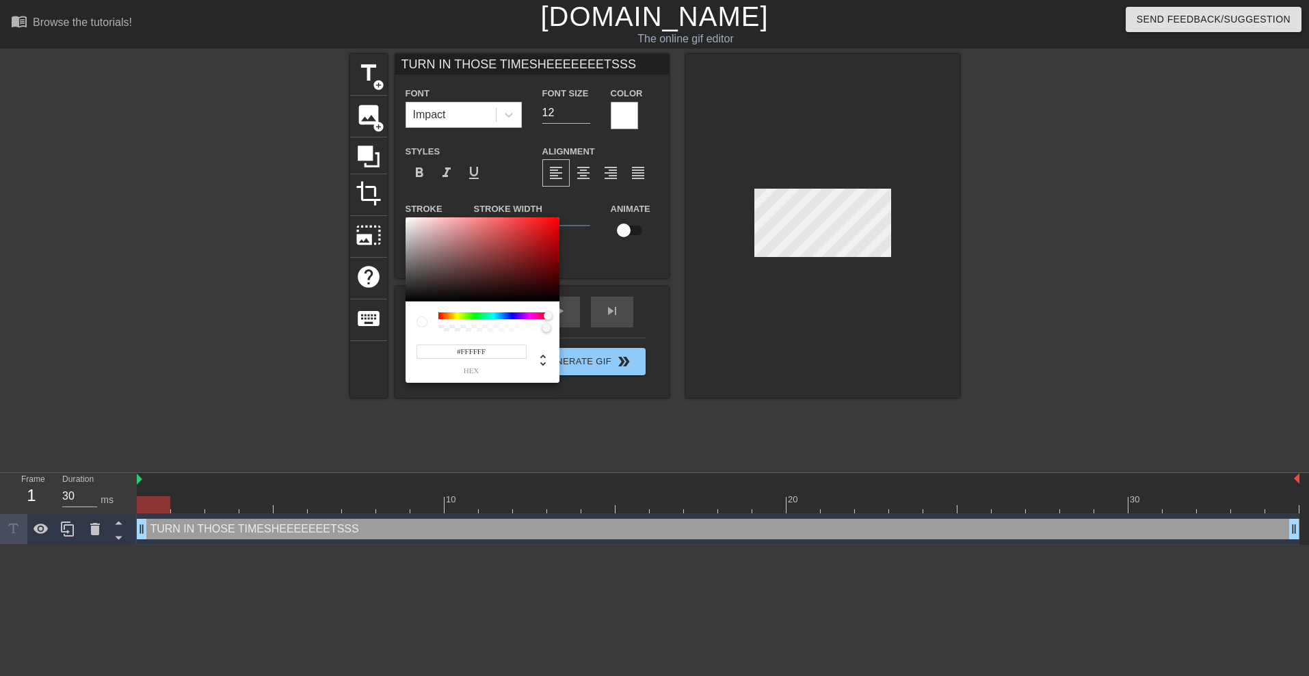
drag, startPoint x: 440, startPoint y: 317, endPoint x: 553, endPoint y: 313, distance: 113.5
click at [553, 313] on div at bounding box center [552, 316] width 8 height 8
drag, startPoint x: 537, startPoint y: 316, endPoint x: 383, endPoint y: 316, distance: 154.5
click at [383, 316] on div "#FFFFFF hex" at bounding box center [654, 338] width 1309 height 676
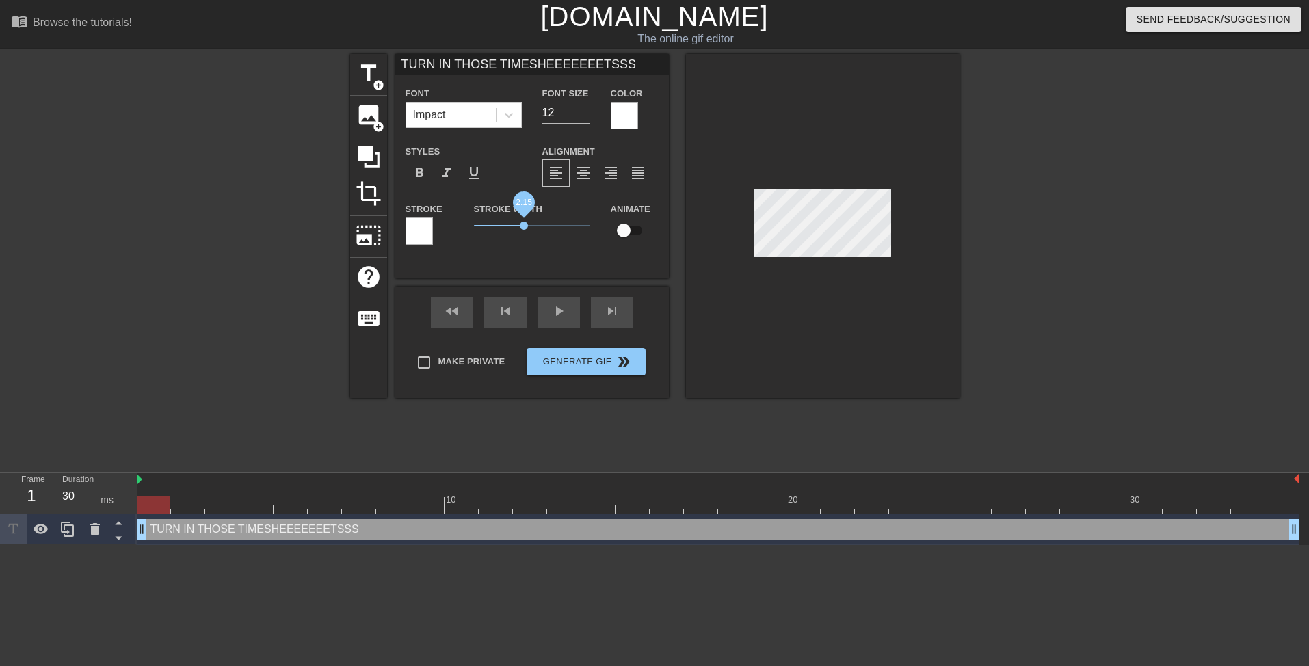
drag, startPoint x: 502, startPoint y: 222, endPoint x: 527, endPoint y: 222, distance: 25.3
click at [527, 222] on span "2.15" at bounding box center [532, 225] width 116 height 16
drag, startPoint x: 527, startPoint y: 222, endPoint x: 481, endPoint y: 222, distance: 46.5
click at [481, 222] on span "0.45" at bounding box center [484, 226] width 8 height 8
drag, startPoint x: 481, startPoint y: 222, endPoint x: 431, endPoint y: 228, distance: 49.7
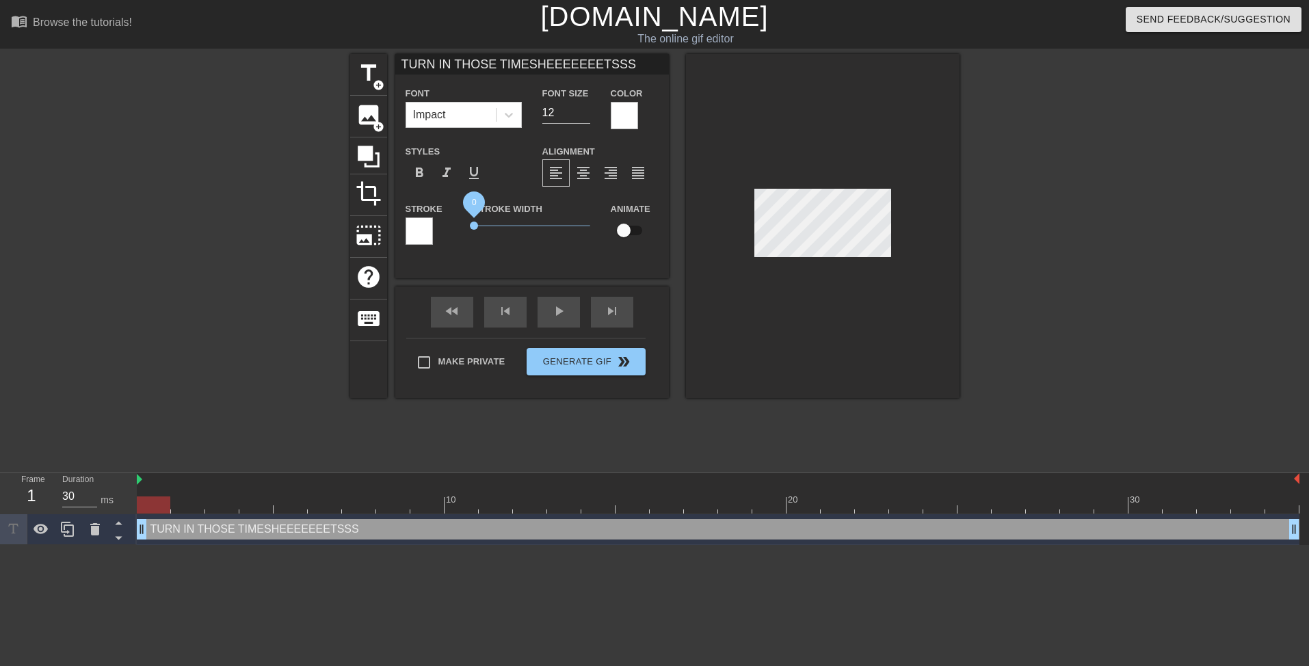
click at [431, 228] on div "Stroke Stroke Width 0 Animate" at bounding box center [531, 228] width 273 height 57
click at [472, 224] on span "0" at bounding box center [474, 226] width 8 height 8
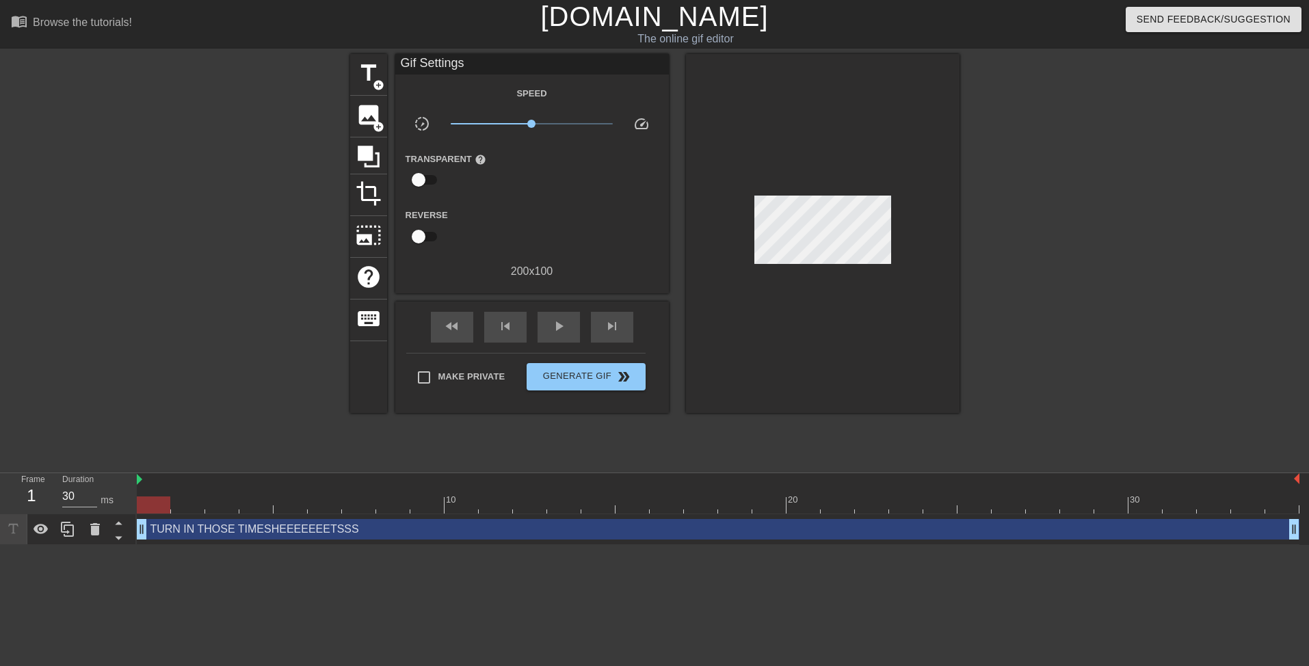
click at [809, 289] on div at bounding box center [822, 233] width 273 height 359
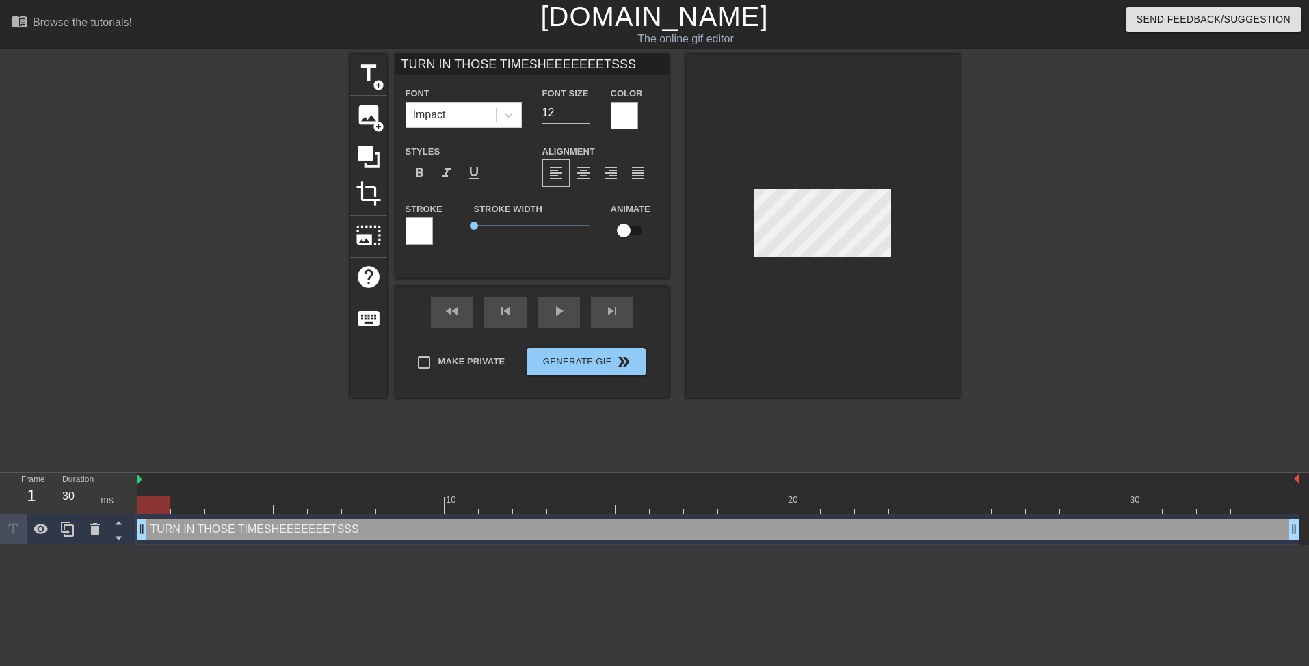
click at [613, 62] on input "TURN IN THOSE TIMESHEEEEEEETSSS" at bounding box center [531, 64] width 273 height 21
type input "TURN IN THOSE TIMESHEEEEEEETSSS!!!"
click at [987, 228] on div at bounding box center [1078, 259] width 205 height 410
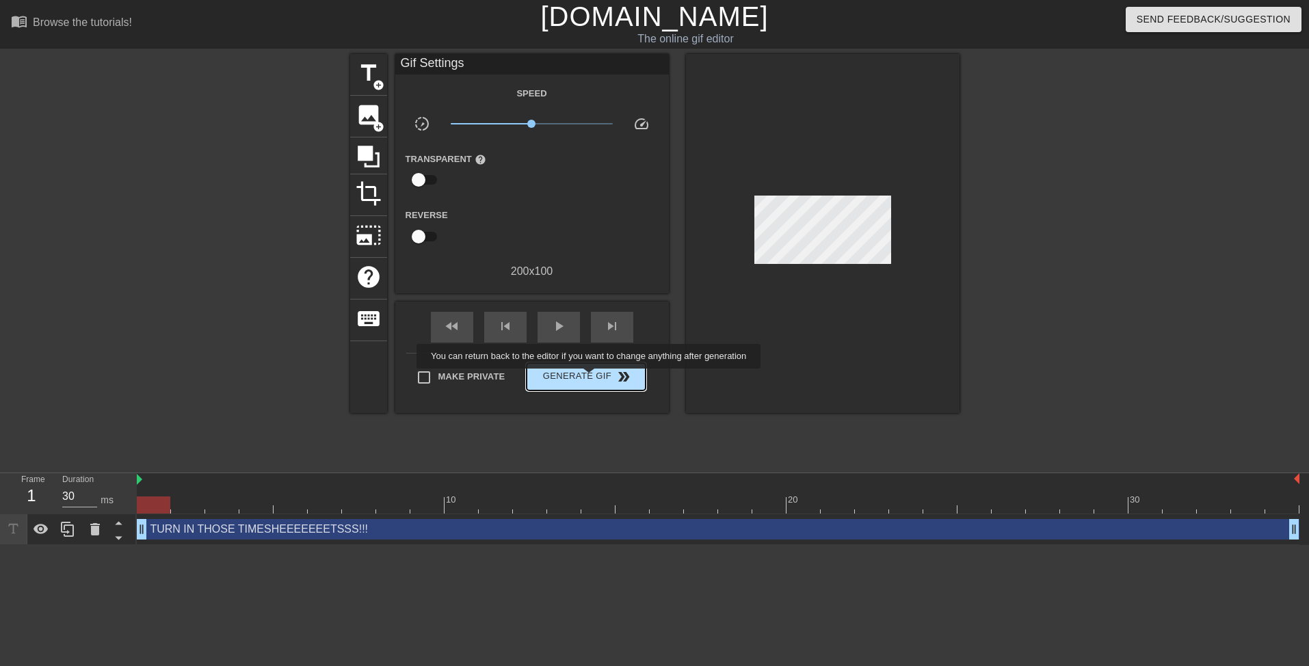
click at [590, 378] on span "Generate Gif double_arrow" at bounding box center [585, 376] width 107 height 16
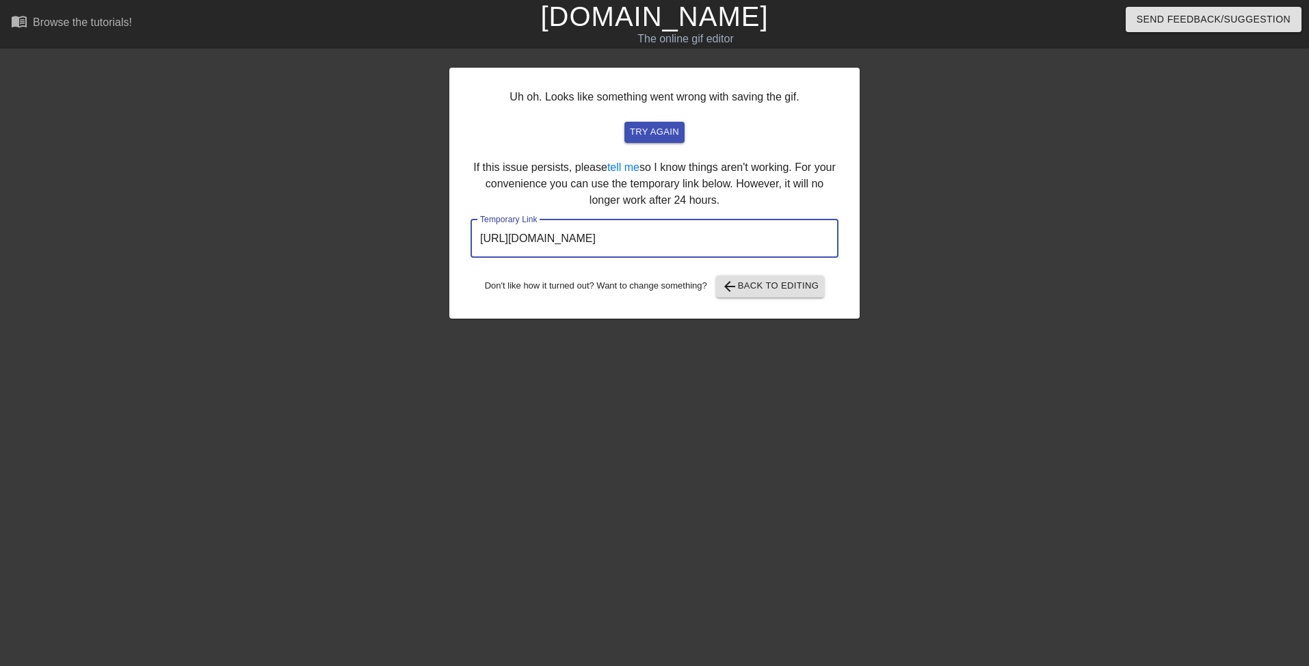
click at [630, 241] on input "[URL][DOMAIN_NAME]" at bounding box center [654, 238] width 368 height 38
